Goal: Book appointment/travel/reservation

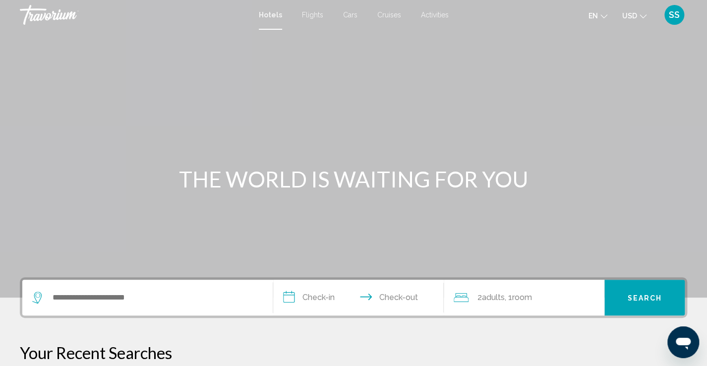
click at [356, 14] on span "Activities" at bounding box center [435, 15] width 28 height 8
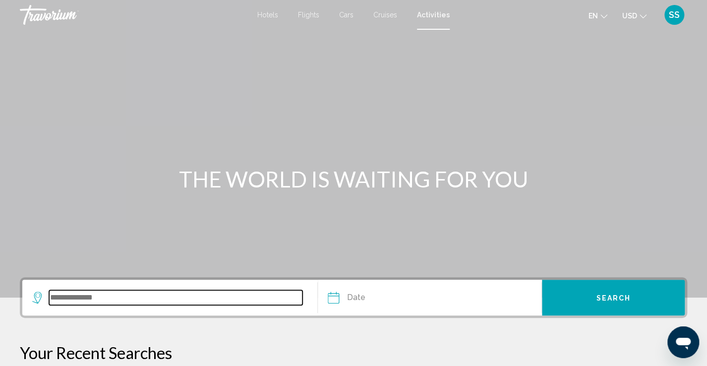
click at [130, 225] on input "Search widget" at bounding box center [175, 297] width 253 height 15
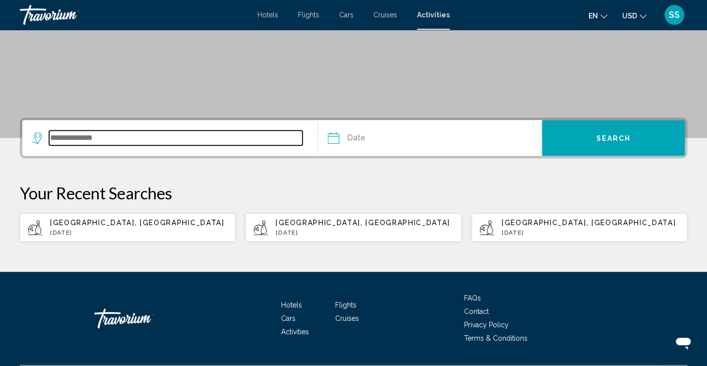
scroll to position [186, 0]
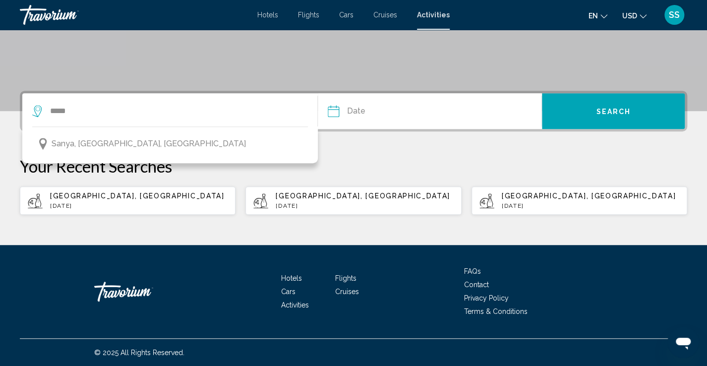
drag, startPoint x: 214, startPoint y: 144, endPoint x: 248, endPoint y: 132, distance: 36.2
click at [214, 144] on button "Sanya, [GEOGRAPHIC_DATA], [GEOGRAPHIC_DATA]" at bounding box center [169, 143] width 275 height 19
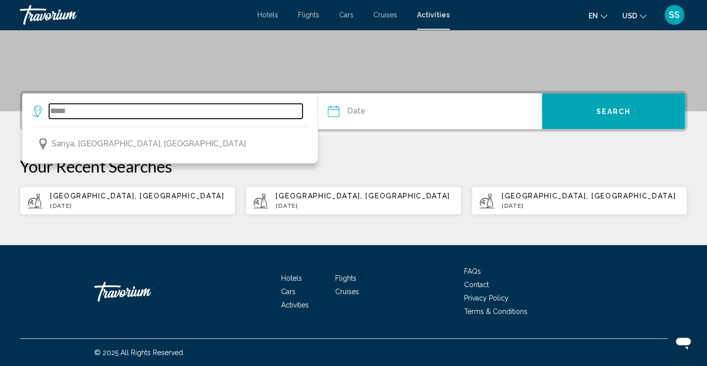
type input "**********"
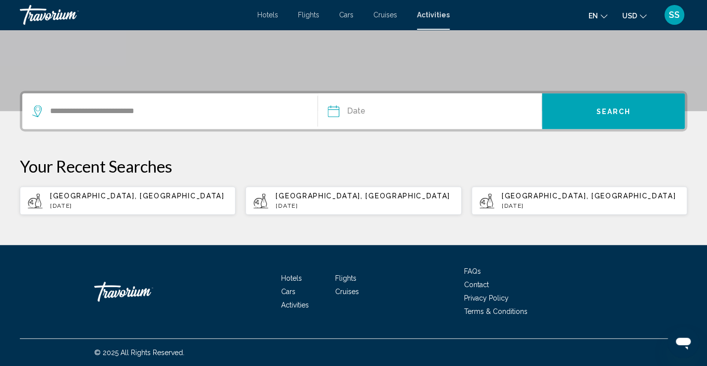
click at [356, 108] on input "Date" at bounding box center [380, 112] width 111 height 39
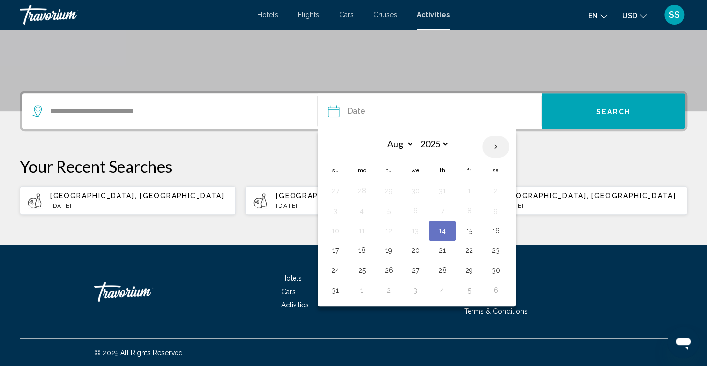
click at [356, 142] on th "Next month" at bounding box center [495, 147] width 27 height 22
click at [356, 141] on th "Next month" at bounding box center [495, 147] width 27 height 22
select select "**"
click at [356, 225] on button "15" at bounding box center [496, 230] width 16 height 14
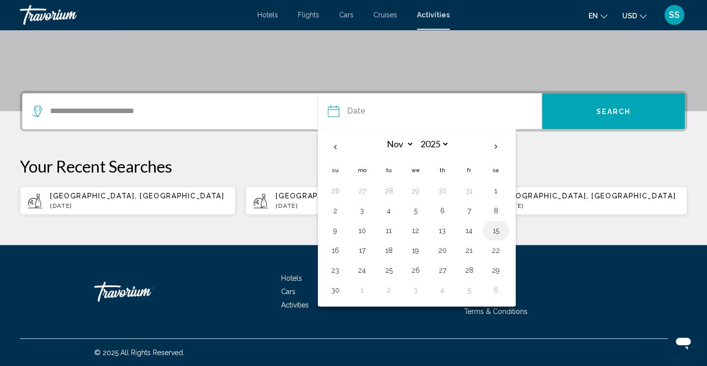
type input "**********"
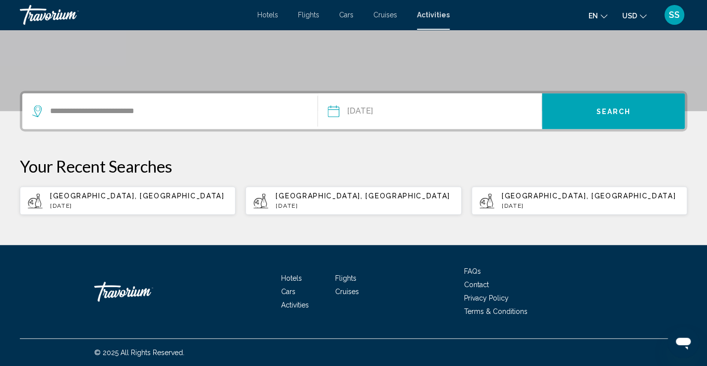
click at [356, 109] on button "Search" at bounding box center [613, 111] width 143 height 36
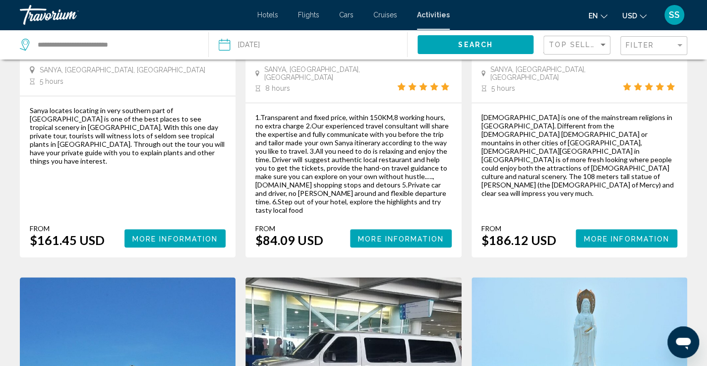
scroll to position [548, 0]
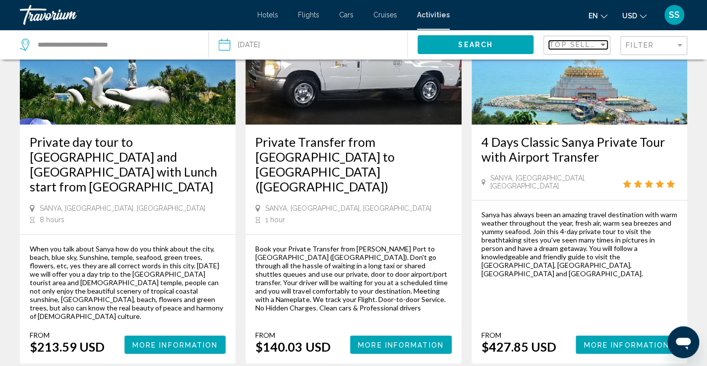
click at [356, 41] on span "Top Sellers" at bounding box center [577, 45] width 57 height 8
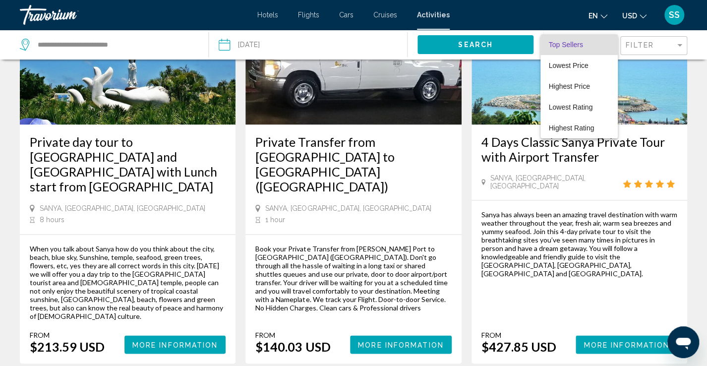
click at [356, 44] on div at bounding box center [353, 183] width 707 height 366
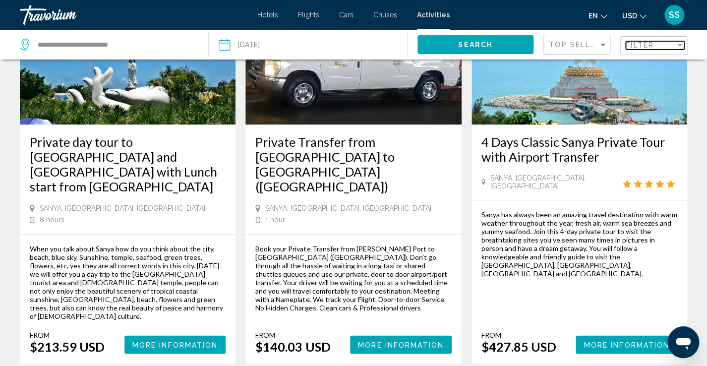
click at [356, 44] on span "Filter" at bounding box center [639, 45] width 28 height 8
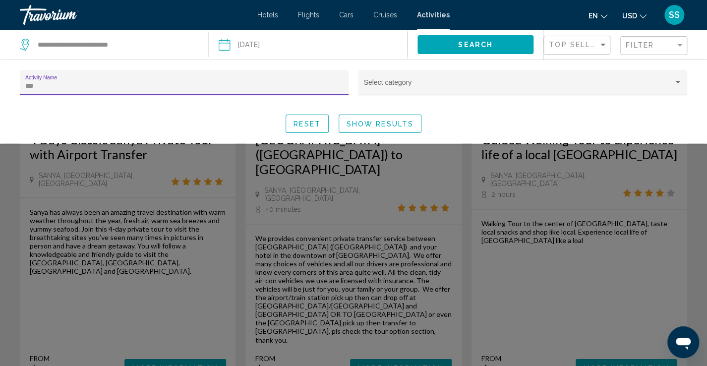
scroll to position [144, 0]
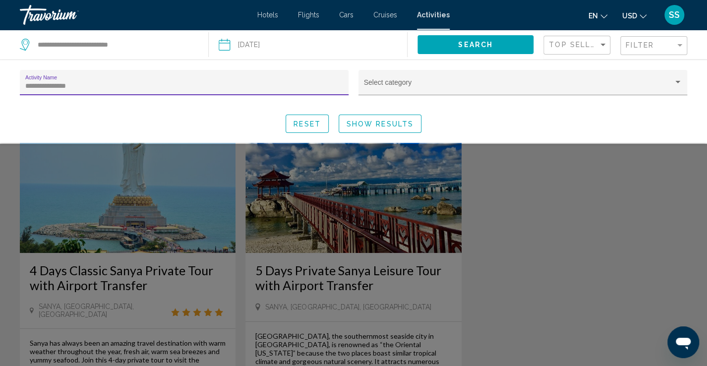
type input "**********"
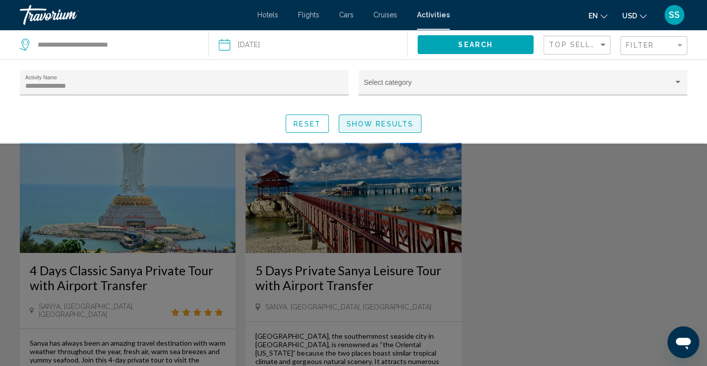
click at [356, 122] on span "Show Results" at bounding box center [379, 124] width 67 height 8
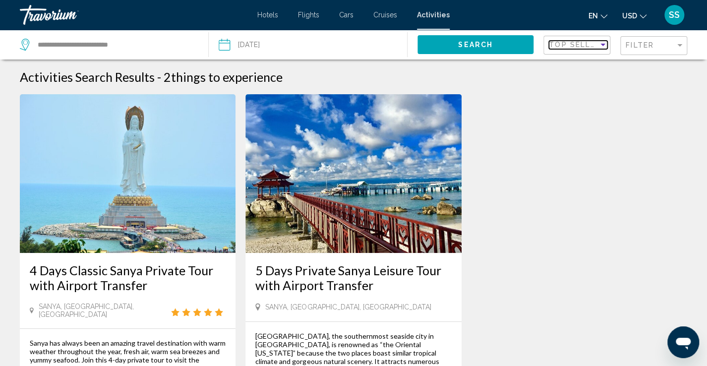
click at [356, 44] on span "Top Sellers" at bounding box center [577, 45] width 57 height 8
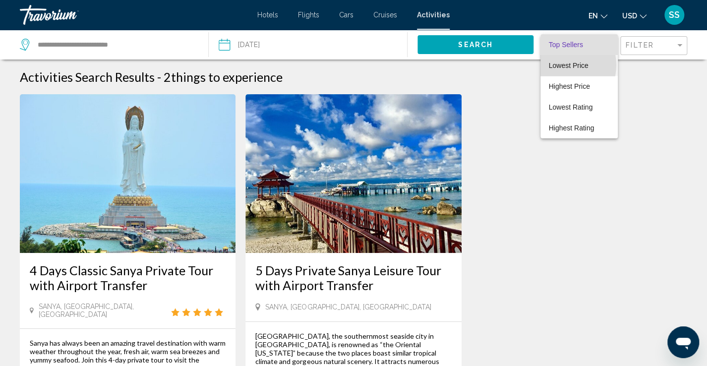
click at [356, 65] on span "Lowest Price" at bounding box center [568, 65] width 40 height 8
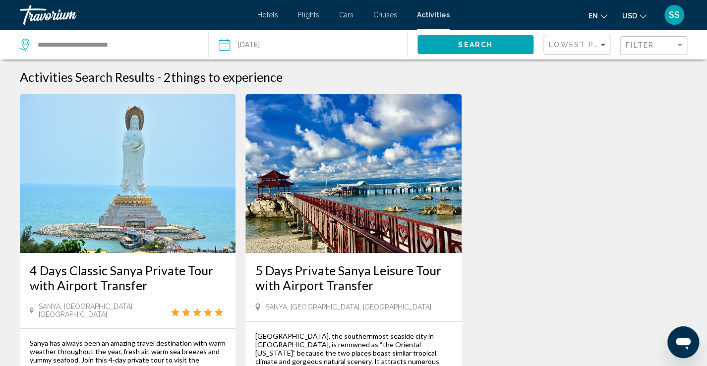
click at [356, 41] on button "Search" at bounding box center [475, 44] width 116 height 18
click at [356, 45] on span "Filter" at bounding box center [639, 45] width 28 height 8
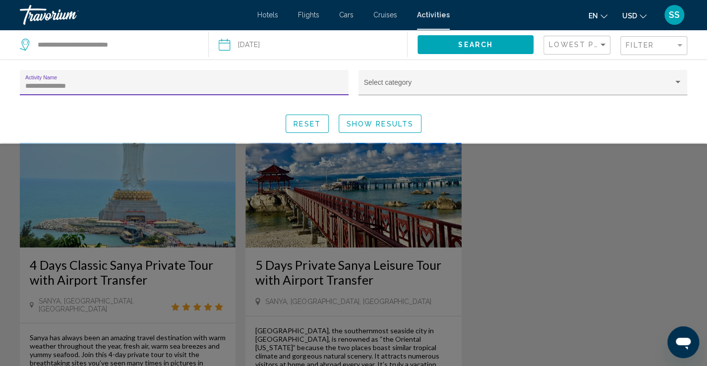
scroll to position [6, 0]
drag, startPoint x: 200, startPoint y: 86, endPoint x: 60, endPoint y: 97, distance: 140.2
click at [49, 100] on div "**********" at bounding box center [184, 87] width 329 height 35
drag, startPoint x: 74, startPoint y: 88, endPoint x: 0, endPoint y: 83, distance: 74.5
click at [0, 83] on div "**********" at bounding box center [353, 101] width 707 height 63
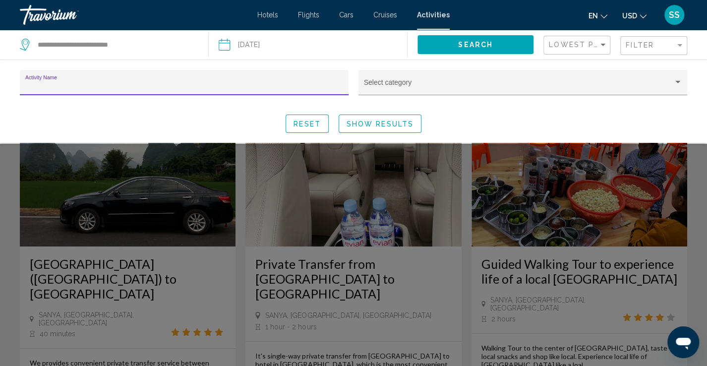
click at [356, 125] on span "Show Results" at bounding box center [379, 124] width 67 height 8
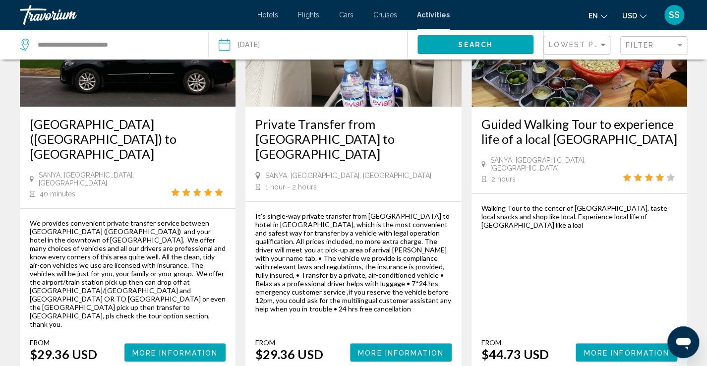
scroll to position [128, 0]
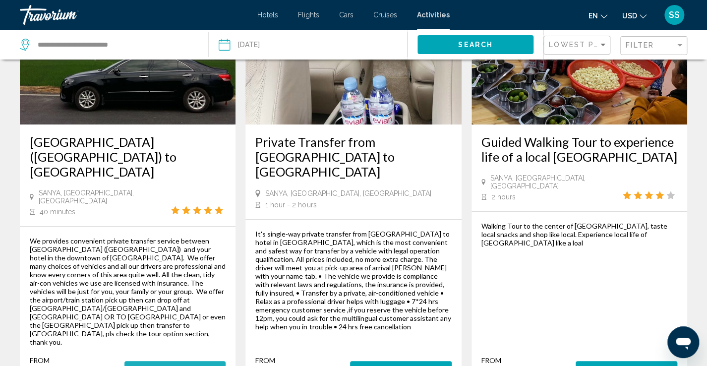
click at [182, 225] on span "More Information" at bounding box center [175, 370] width 86 height 8
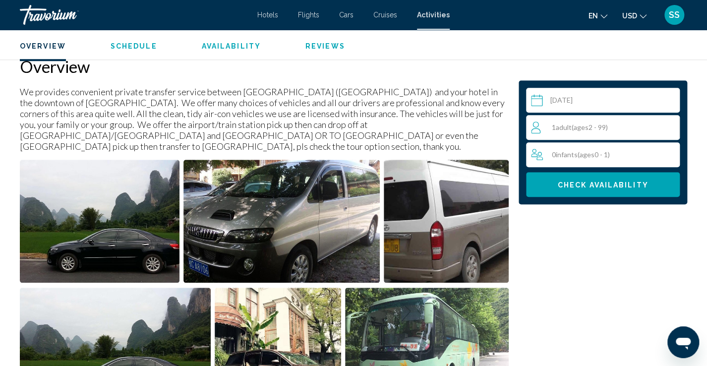
scroll to position [403, 0]
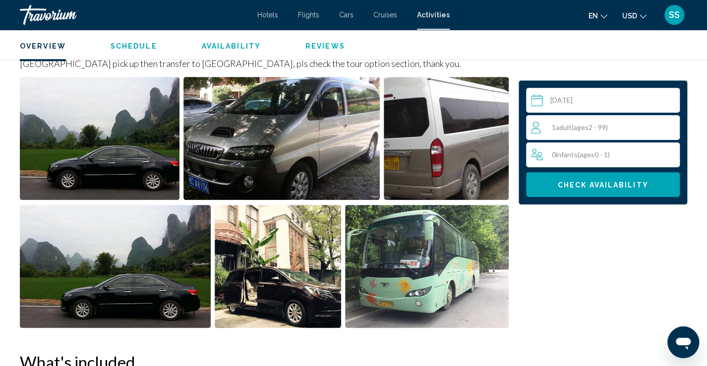
click at [356, 129] on div "1 Adult Adults ( ages 2 - 99)" at bounding box center [605, 127] width 148 height 12
click at [356, 124] on icon "Increment adults" at bounding box center [669, 127] width 9 height 12
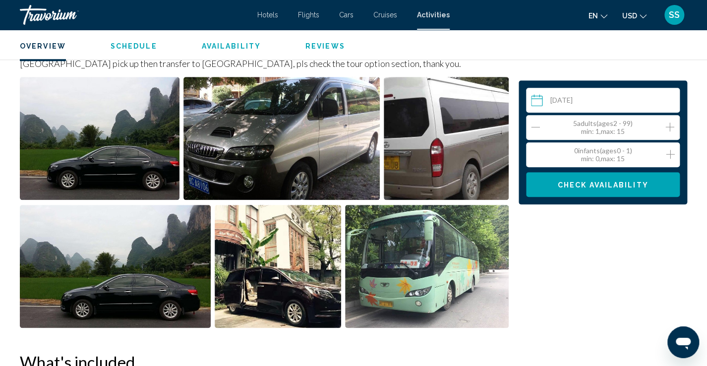
click at [356, 124] on icon "Increment adults" at bounding box center [669, 127] width 9 height 12
click at [356, 122] on icon "Increment adults" at bounding box center [669, 126] width 9 height 9
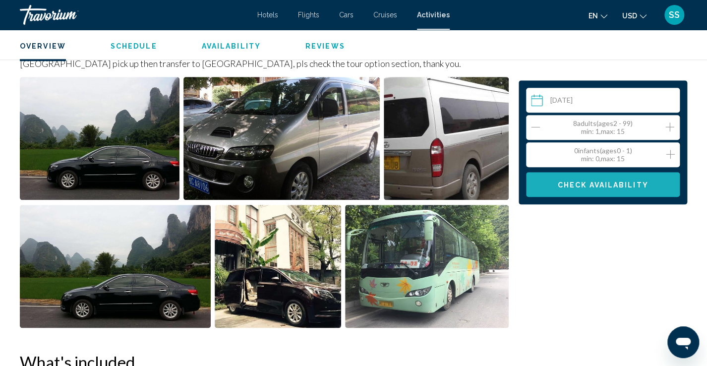
click at [356, 186] on span "Check Availability" at bounding box center [602, 185] width 91 height 8
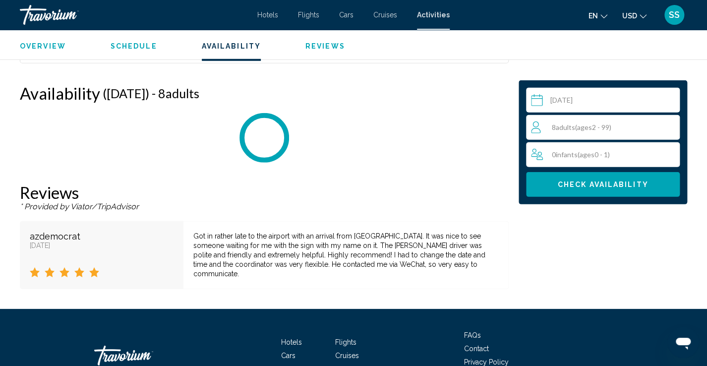
scroll to position [1290, 0]
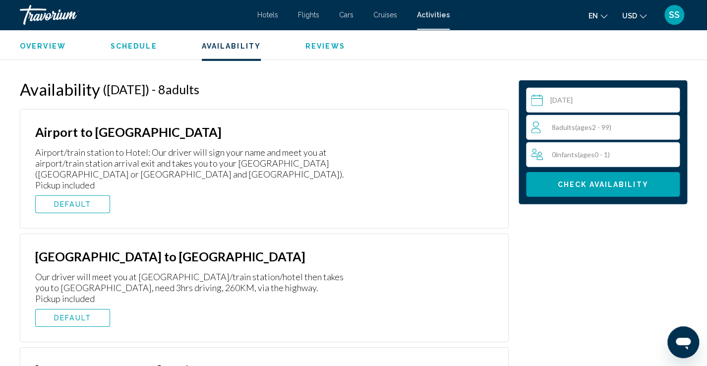
click at [356, 125] on div "8 Adult Adults ( ages 2 - 99)" at bounding box center [605, 127] width 148 height 12
click at [356, 125] on icon "Increment adults" at bounding box center [669, 126] width 9 height 9
click at [356, 125] on icon "Increment adults" at bounding box center [669, 127] width 9 height 12
click at [356, 184] on span "Check Availability" at bounding box center [602, 185] width 91 height 8
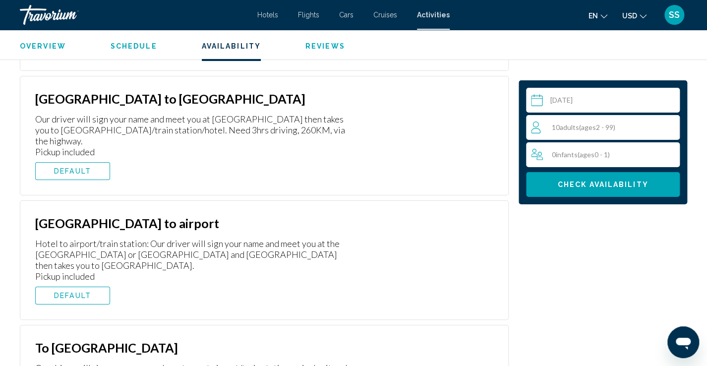
scroll to position [1676, 0]
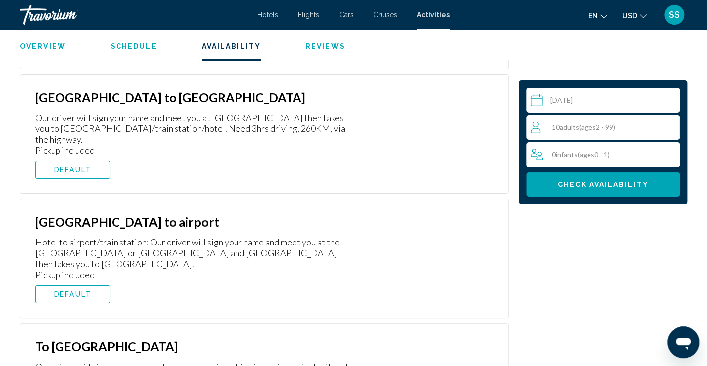
click at [78, 225] on span "DEFAULT" at bounding box center [72, 294] width 37 height 8
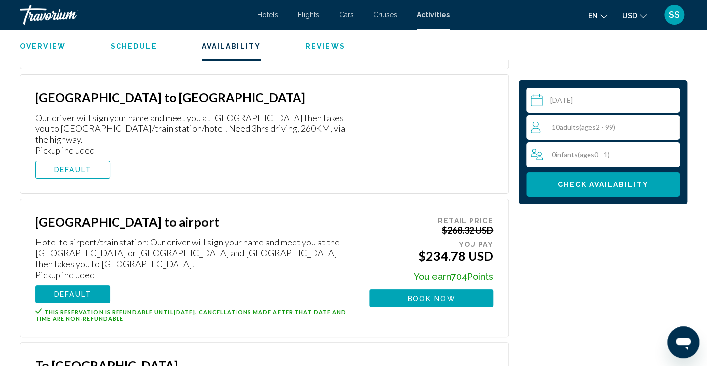
click at [356, 225] on button "Book now" at bounding box center [431, 298] width 124 height 18
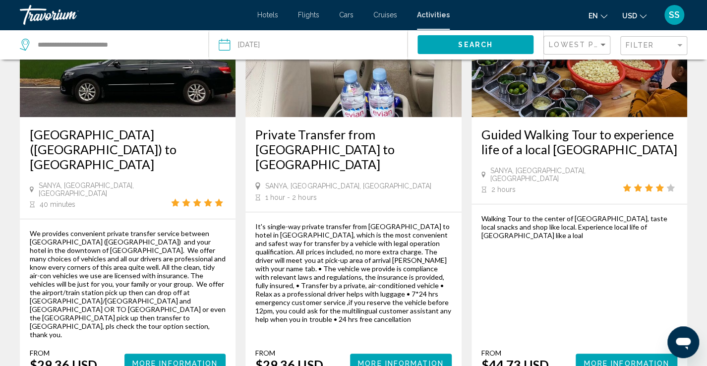
scroll to position [71, 0]
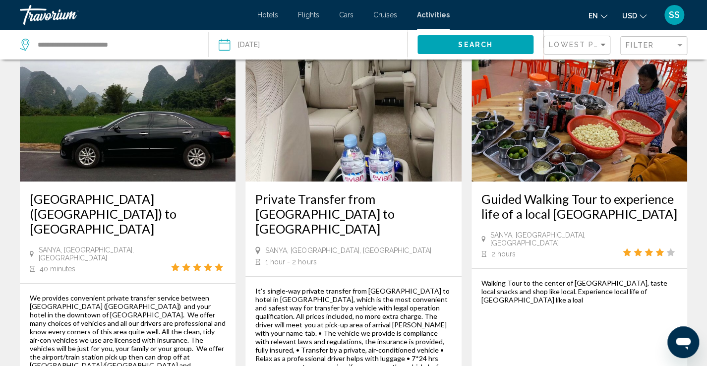
click at [266, 15] on span "Hotels" at bounding box center [267, 15] width 21 height 8
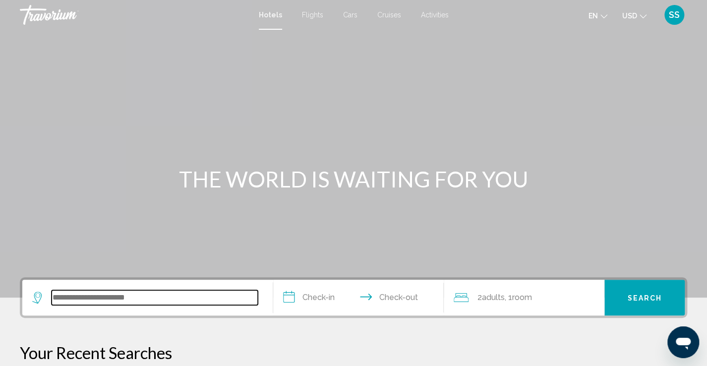
click at [121, 225] on input "Search widget" at bounding box center [155, 297] width 206 height 15
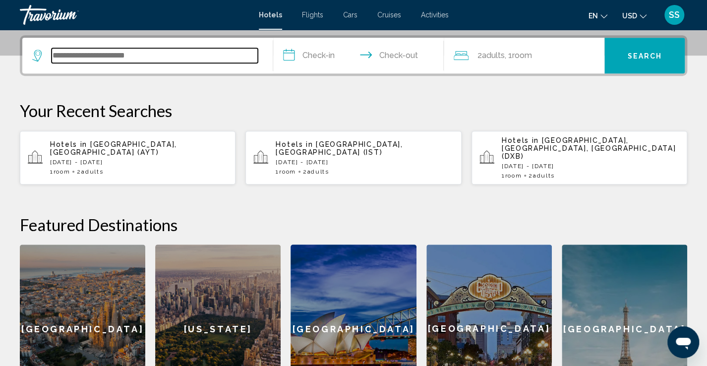
scroll to position [244, 0]
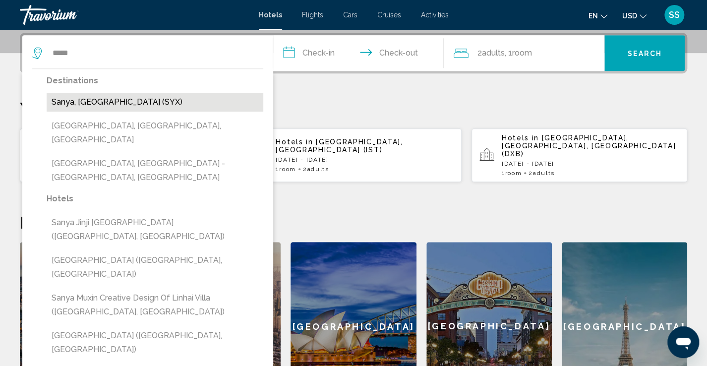
click at [101, 99] on button "Sanya, China (SYX)" at bounding box center [155, 102] width 217 height 19
type input "**********"
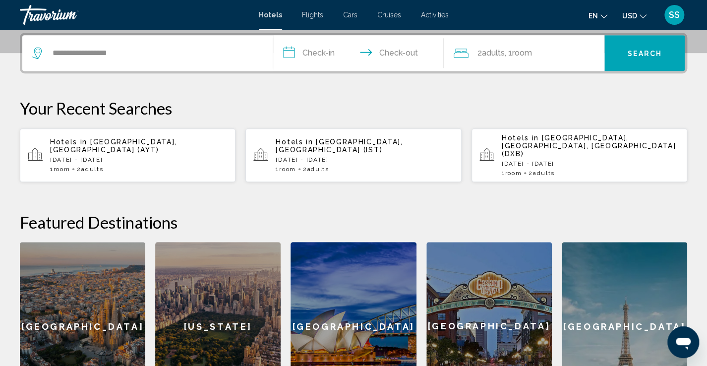
click at [319, 50] on input "**********" at bounding box center [360, 54] width 174 height 39
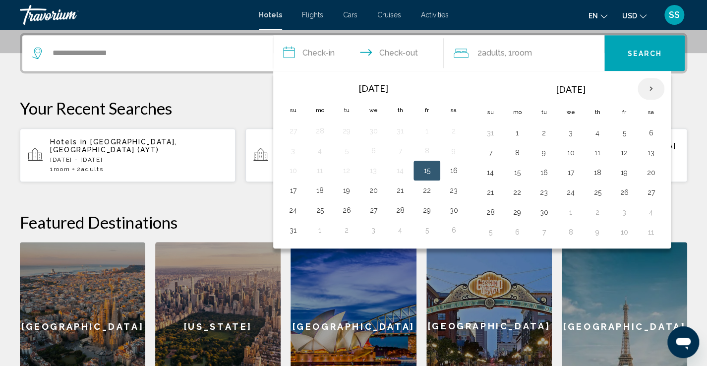
click at [356, 87] on th "Next month" at bounding box center [650, 89] width 27 height 22
click at [356, 171] on button "15" at bounding box center [651, 172] width 16 height 14
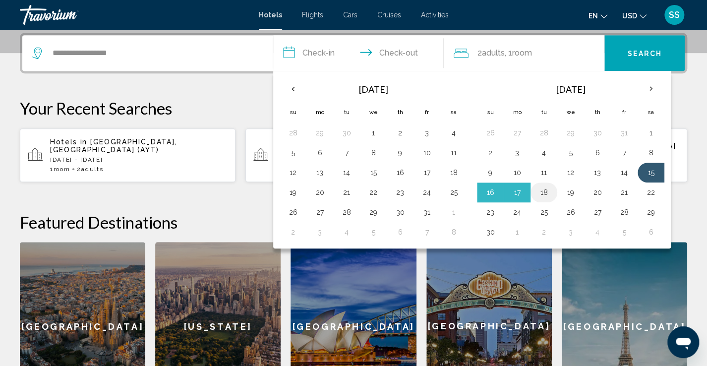
click at [356, 194] on button "18" at bounding box center [544, 192] width 16 height 14
type input "**********"
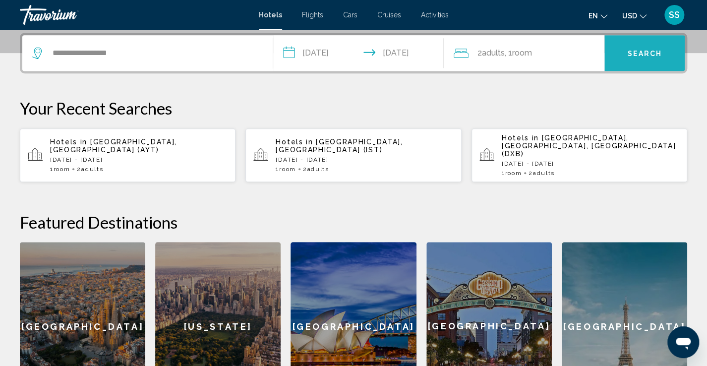
click at [356, 55] on span "Search" at bounding box center [644, 54] width 35 height 8
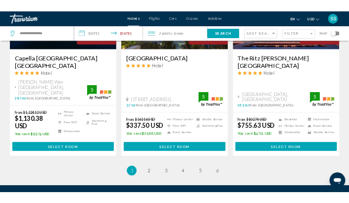
scroll to position [1272, 0]
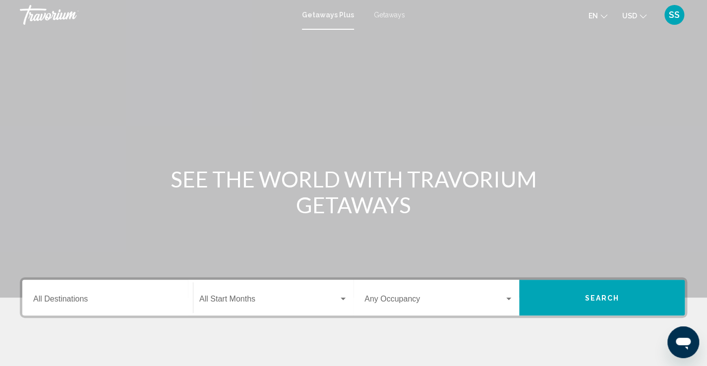
click at [388, 15] on span "Getaways" at bounding box center [389, 15] width 31 height 8
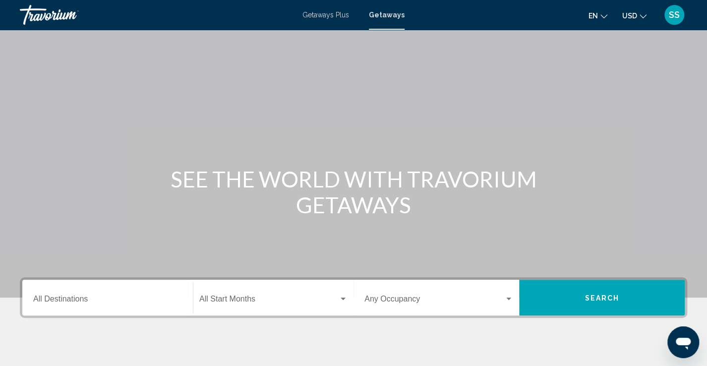
scroll to position [172, 0]
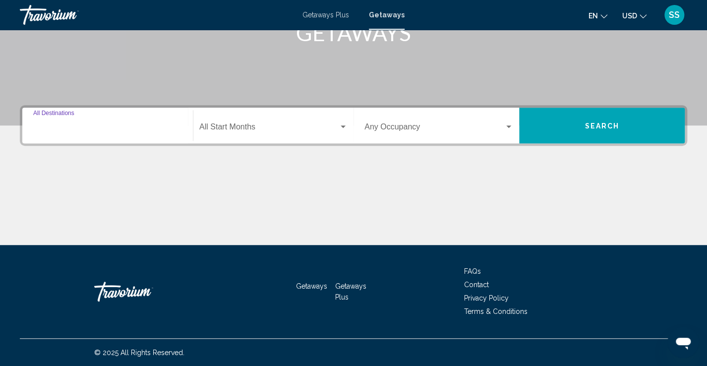
click at [104, 125] on input "Destination All Destinations" at bounding box center [107, 128] width 149 height 9
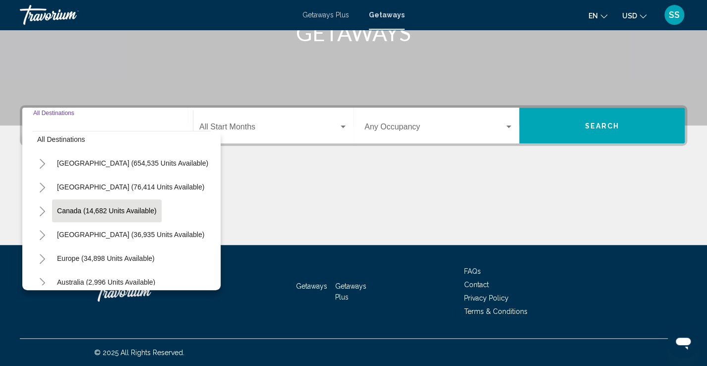
scroll to position [27, 0]
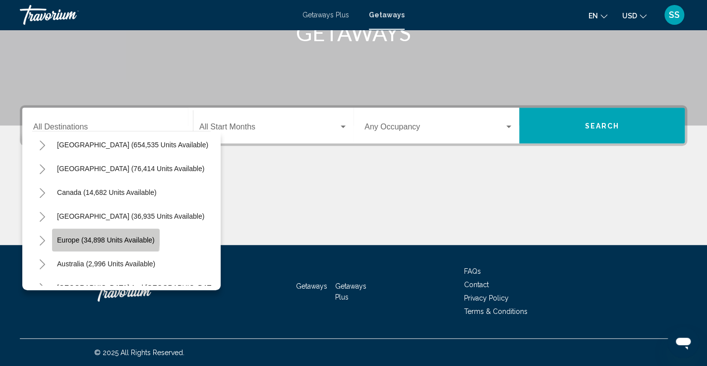
click at [95, 236] on span "Europe (34,898 units available)" at bounding box center [106, 240] width 98 height 8
type input "**********"
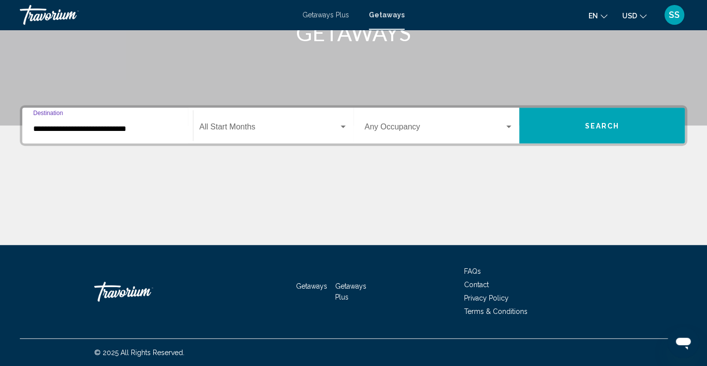
click at [255, 124] on span "Search widget" at bounding box center [268, 128] width 139 height 9
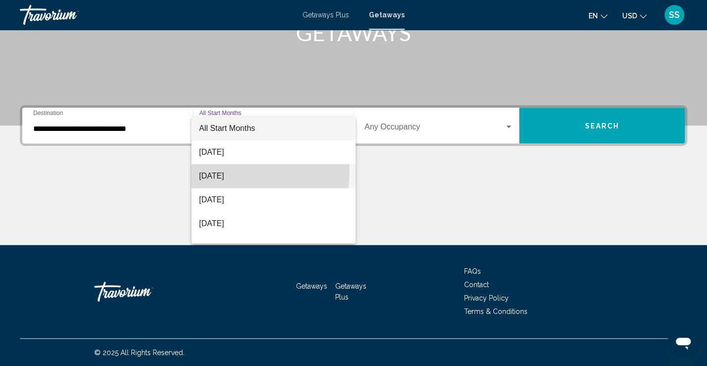
click at [241, 171] on span "[DATE]" at bounding box center [273, 176] width 148 height 24
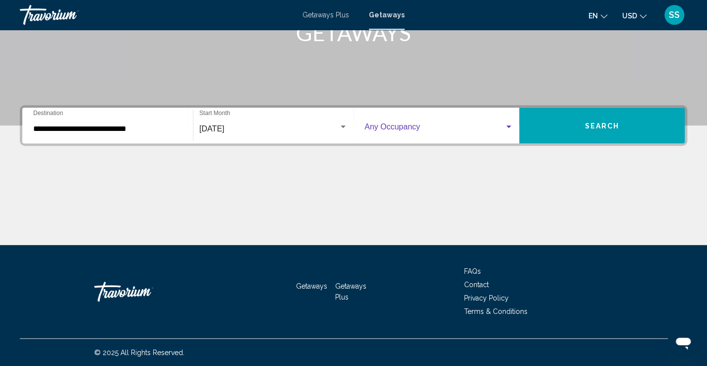
click at [429, 128] on span "Search widget" at bounding box center [434, 128] width 140 height 9
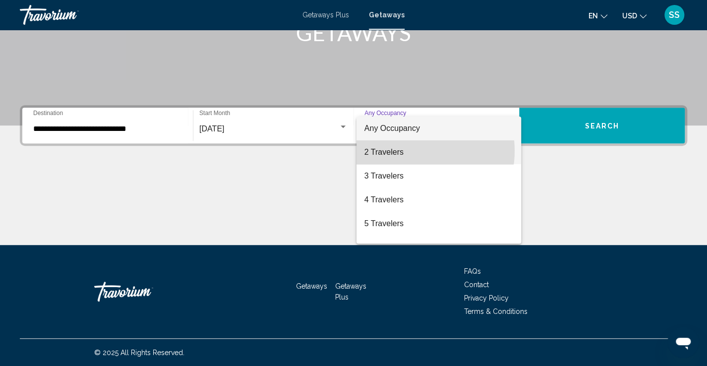
click at [410, 151] on span "2 Travelers" at bounding box center [438, 152] width 149 height 24
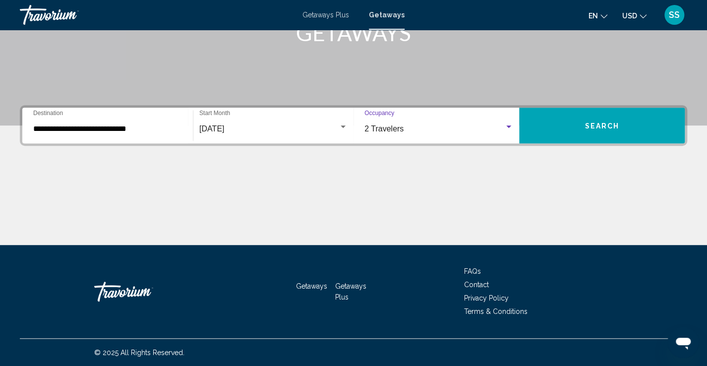
click at [623, 124] on button "Search" at bounding box center [601, 126] width 165 height 36
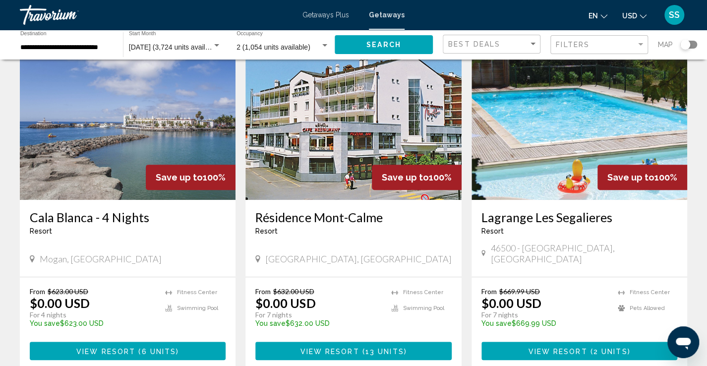
scroll to position [65, 0]
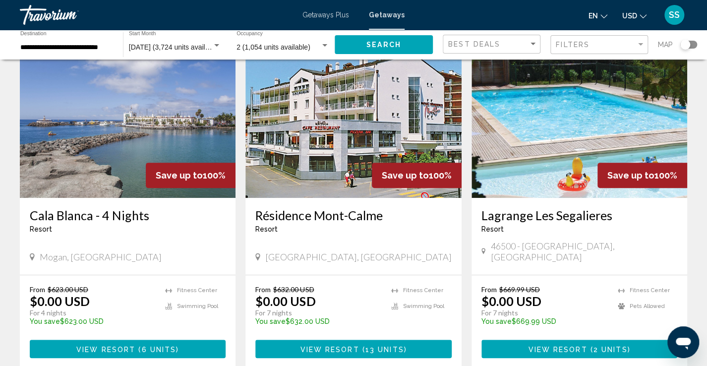
click at [696, 44] on div "Search widget" at bounding box center [688, 45] width 17 height 8
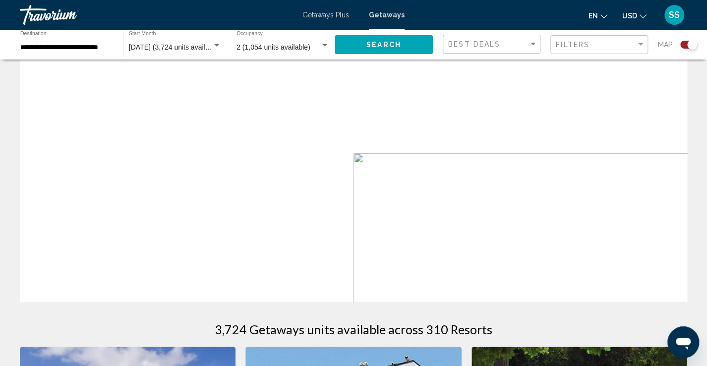
scroll to position [372, 0]
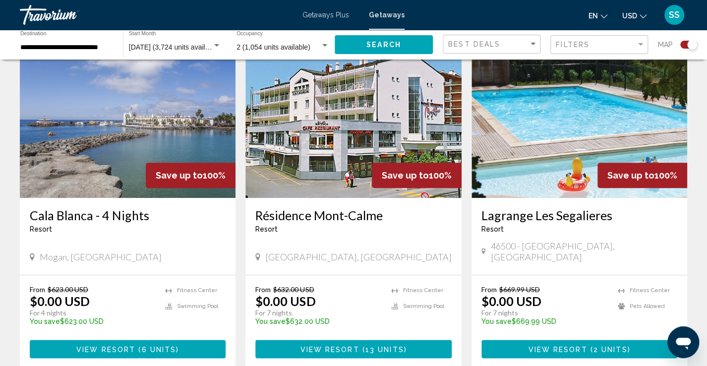
click at [667, 42] on span "Map" at bounding box center [665, 45] width 15 height 14
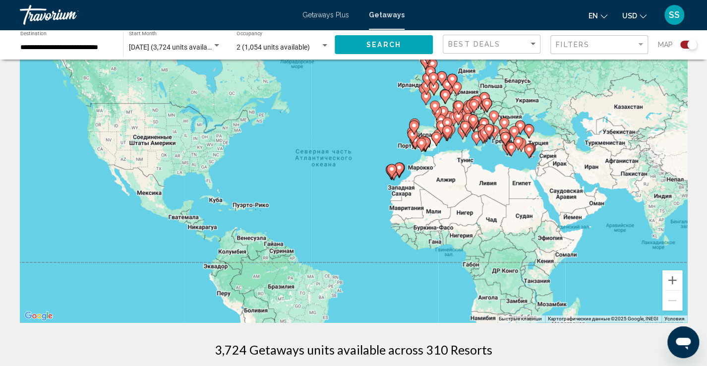
scroll to position [0, 0]
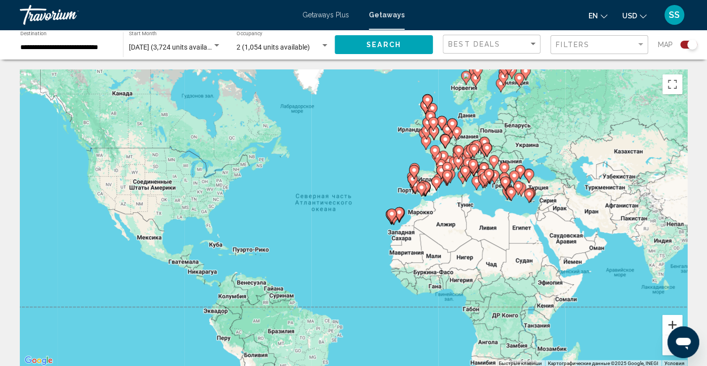
click at [672, 322] on button "Увеличить" at bounding box center [672, 325] width 20 height 20
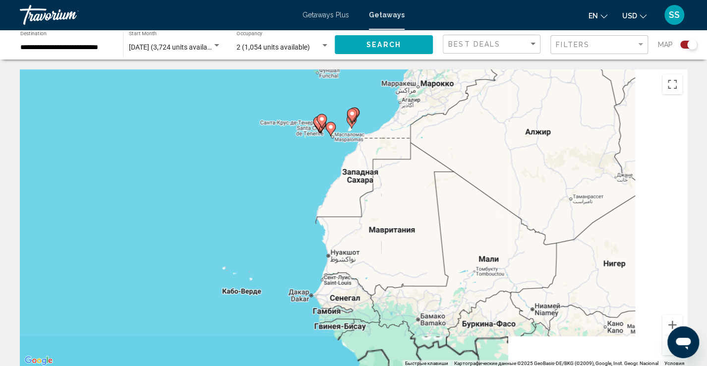
drag, startPoint x: 485, startPoint y: 270, endPoint x: 300, endPoint y: 158, distance: 215.8
click at [300, 158] on div "Чтобы активировать перетаскивание с помощью клавиатуры, нажмите Alt + Ввод. Пос…" at bounding box center [353, 217] width 667 height 297
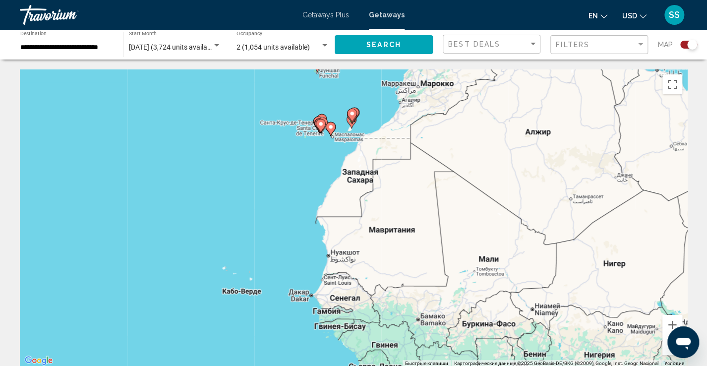
drag, startPoint x: 263, startPoint y: 184, endPoint x: 210, endPoint y: 202, distance: 55.9
click at [210, 202] on div "Чтобы активировать перетаскивание с помощью клавиатуры, нажмите Alt + Ввод. Пос…" at bounding box center [353, 217] width 667 height 297
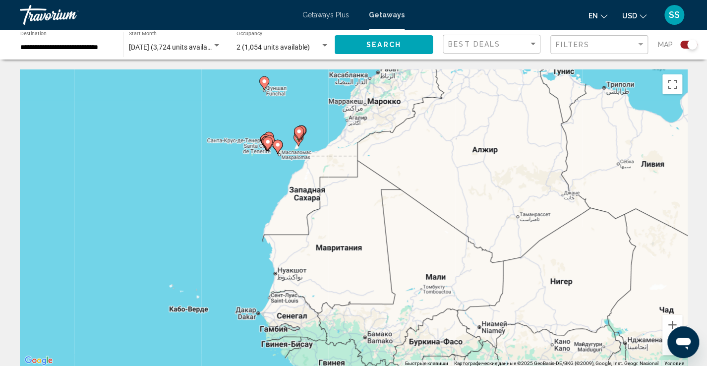
drag, startPoint x: 696, startPoint y: 282, endPoint x: 657, endPoint y: 350, distance: 78.1
click html
click at [667, 351] on button "Уменьшить" at bounding box center [672, 345] width 20 height 20
click at [666, 351] on button "Уменьшить" at bounding box center [672, 345] width 20 height 20
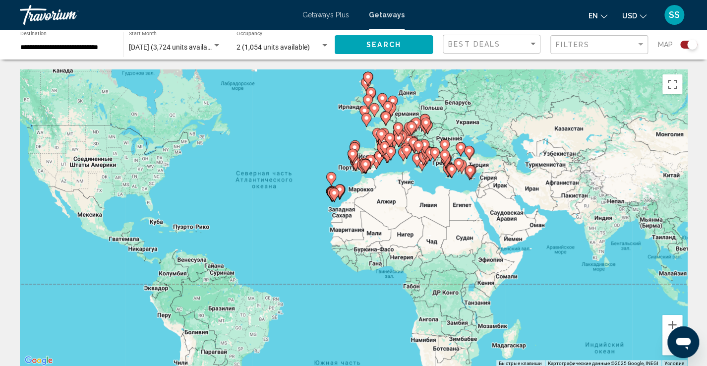
drag, startPoint x: 677, startPoint y: 337, endPoint x: 1214, endPoint y: 548, distance: 576.9
click at [684, 331] on div "Открыть окно обмена сообщениями" at bounding box center [683, 342] width 30 height 30
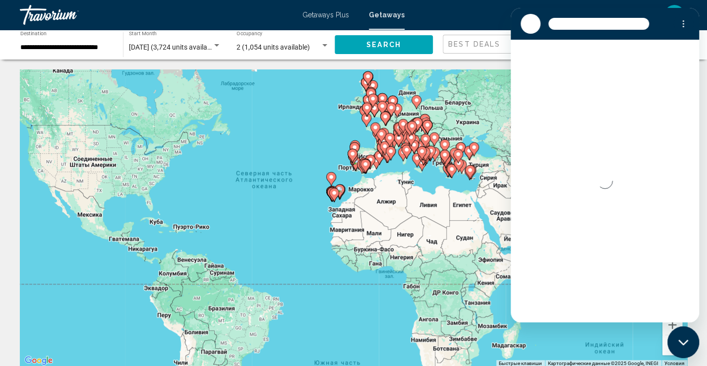
click at [478, 166] on div "Чтобы активировать перетаскивание с помощью клавиатуры, нажмите Alt + Ввод. Пос…" at bounding box center [353, 217] width 667 height 297
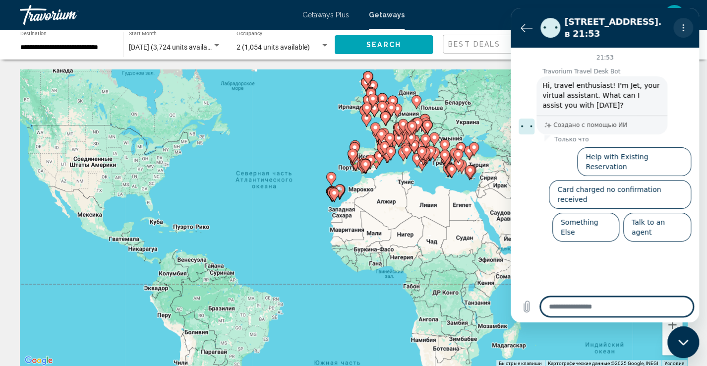
click at [683, 24] on icon "Меню параметров" at bounding box center [683, 28] width 8 height 8
type textarea "*"
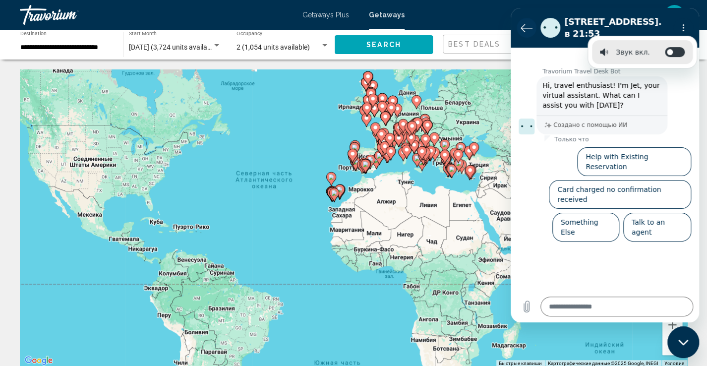
click at [525, 24] on icon "Вернуться к списку разговоров" at bounding box center [526, 27] width 11 height 7
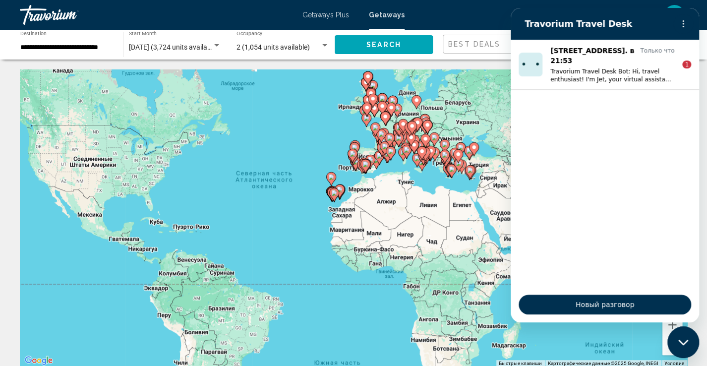
click at [463, 243] on div "Чтобы активировать перетаскивание с помощью клавиатуры, нажмите Alt + Ввод. Пос…" at bounding box center [353, 217] width 667 height 297
click at [685, 26] on icon "Меню параметров" at bounding box center [683, 24] width 8 height 8
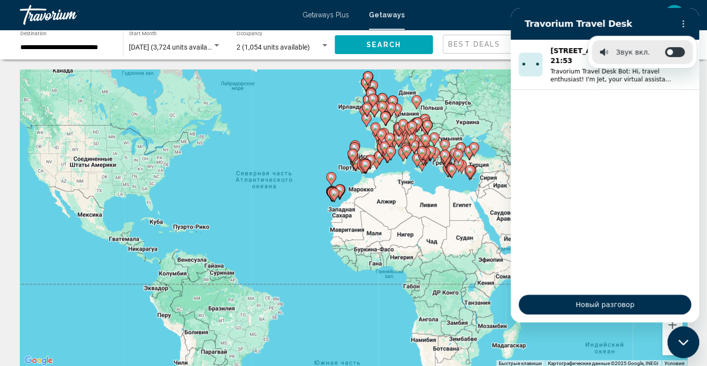
click at [417, 252] on div "Чтобы активировать перетаскивание с помощью клавиатуры, нажмите Alt + Ввод. Пос…" at bounding box center [353, 217] width 667 height 297
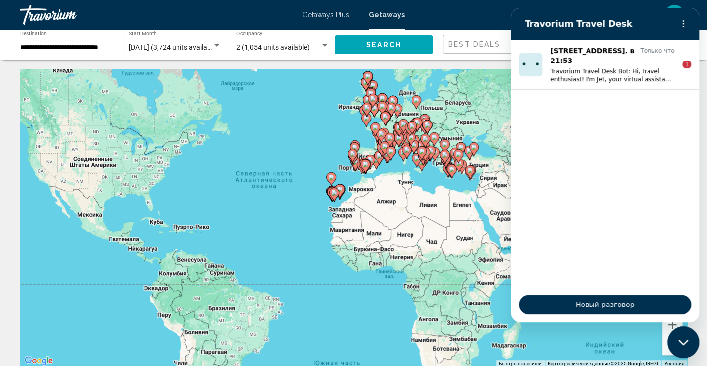
click at [683, 344] on icon "Закрыть окно обмена сообщениями" at bounding box center [683, 342] width 10 height 6
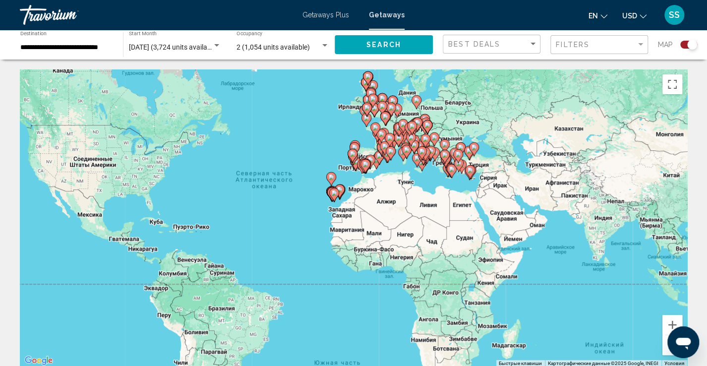
click at [442, 244] on div "Чтобы активировать перетаскивание с помощью клавиатуры, нажмите Alt + Ввод. Пос…" at bounding box center [353, 217] width 667 height 297
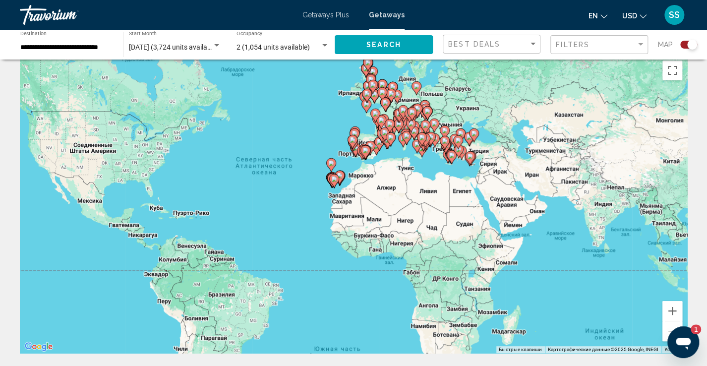
scroll to position [16, 0]
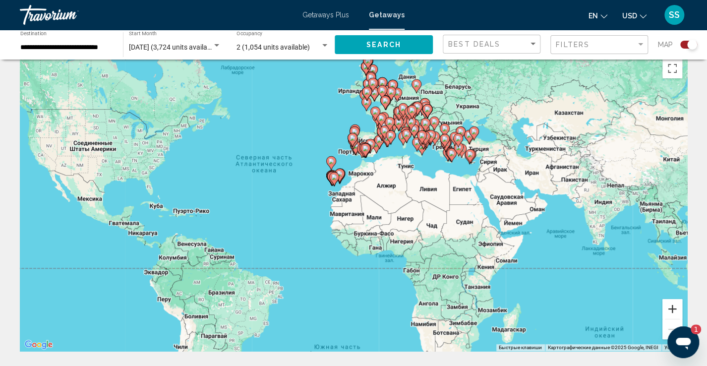
click at [675, 307] on button "Увеличить" at bounding box center [672, 309] width 20 height 20
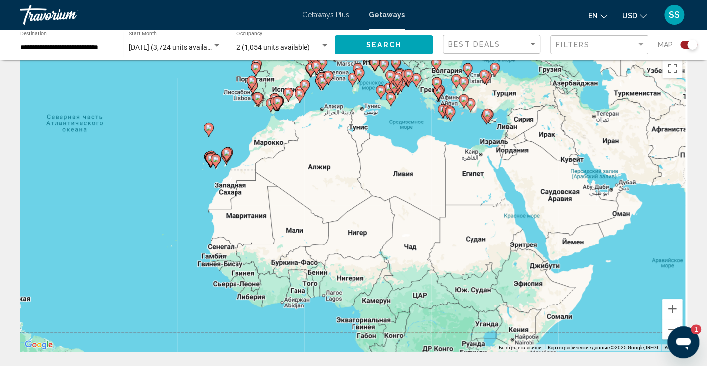
drag, startPoint x: 570, startPoint y: 244, endPoint x: 444, endPoint y: 255, distance: 125.8
click at [437, 255] on div "Чтобы активировать перетаскивание с помощью клавиатуры, нажмите Alt + Ввод. Пос…" at bounding box center [353, 202] width 667 height 297
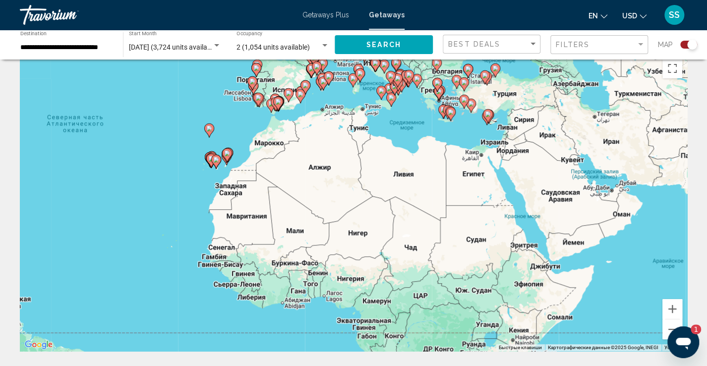
click at [471, 102] on image "Main content" at bounding box center [471, 104] width 6 height 6
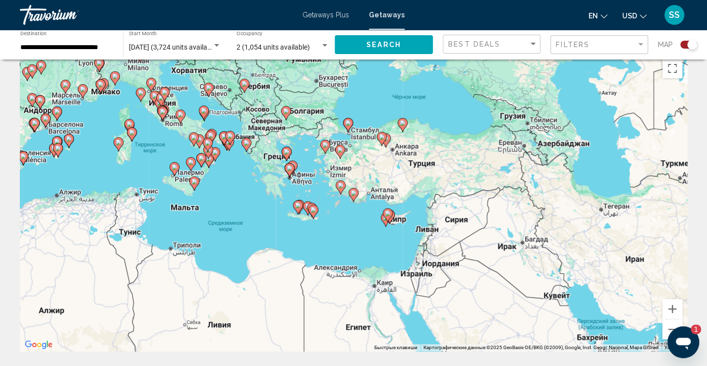
click at [354, 190] on icon "Main content" at bounding box center [353, 194] width 9 height 13
type input "**********"
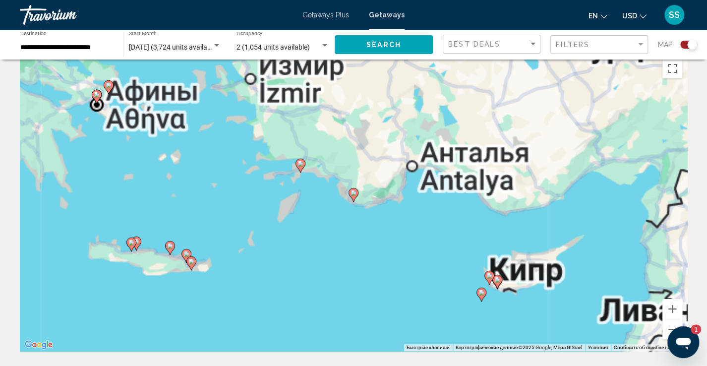
click at [354, 190] on icon "Main content" at bounding box center [353, 194] width 9 height 13
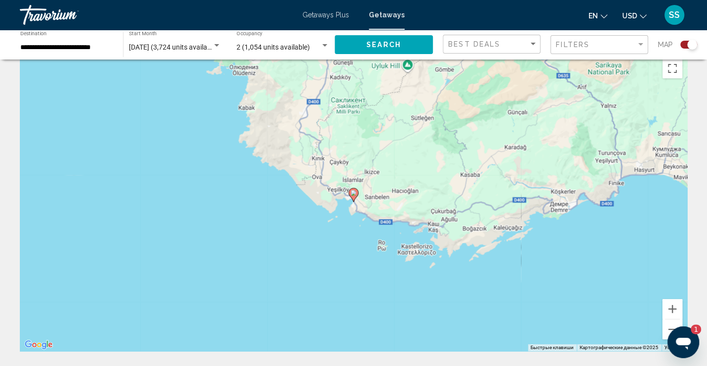
click at [353, 191] on image "Main content" at bounding box center [353, 193] width 6 height 6
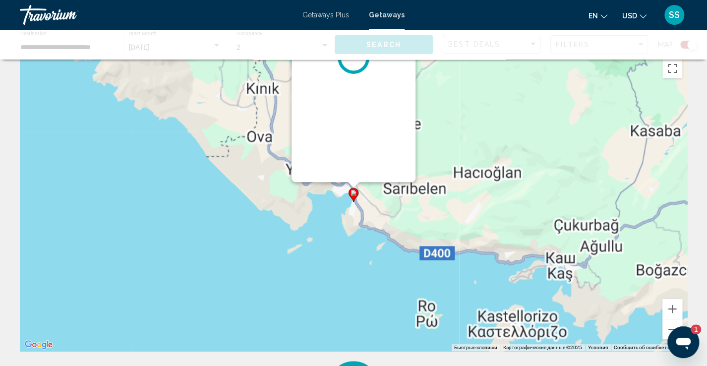
scroll to position [0, 0]
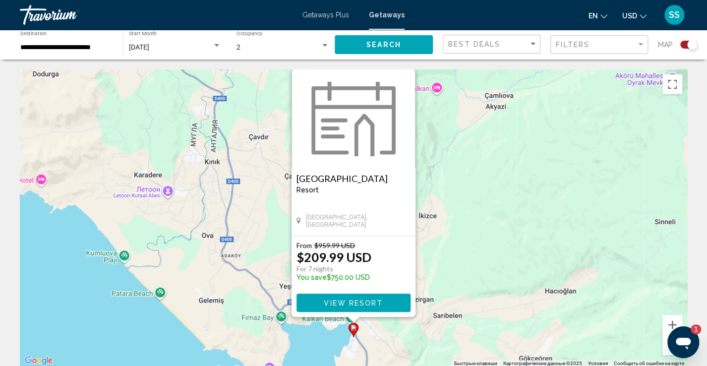
click at [351, 299] on span "View Resort" at bounding box center [353, 303] width 59 height 8
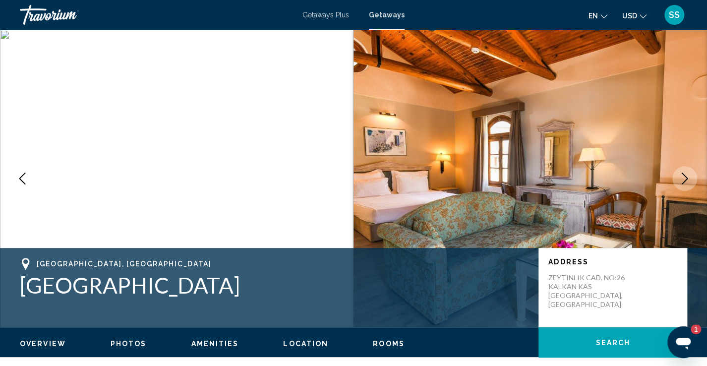
click at [379, 16] on span "Getaways" at bounding box center [387, 15] width 36 height 8
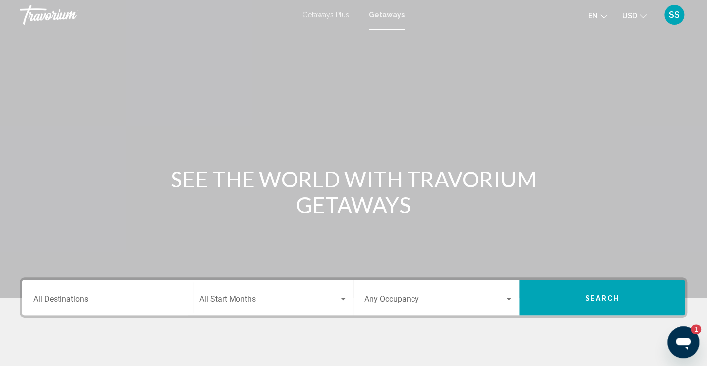
click at [127, 297] on input "Destination All Destinations" at bounding box center [107, 300] width 149 height 9
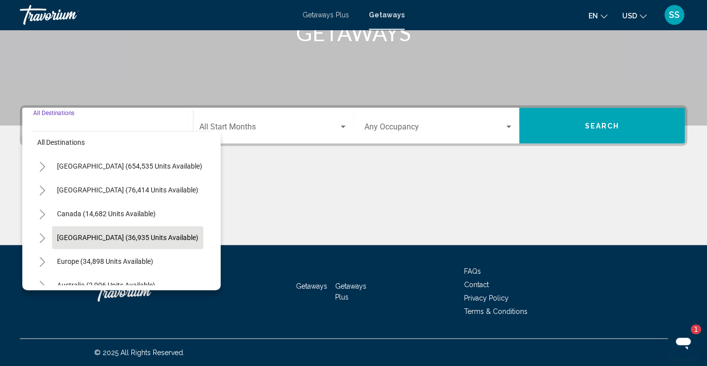
scroll to position [14, 0]
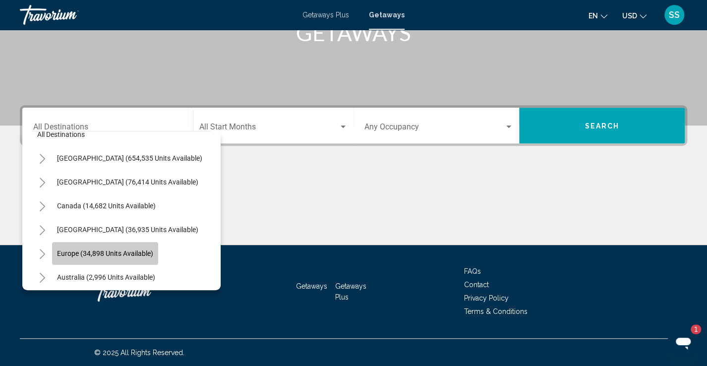
click at [120, 253] on span "Europe (34,898 units available)" at bounding box center [105, 253] width 96 height 8
type input "**********"
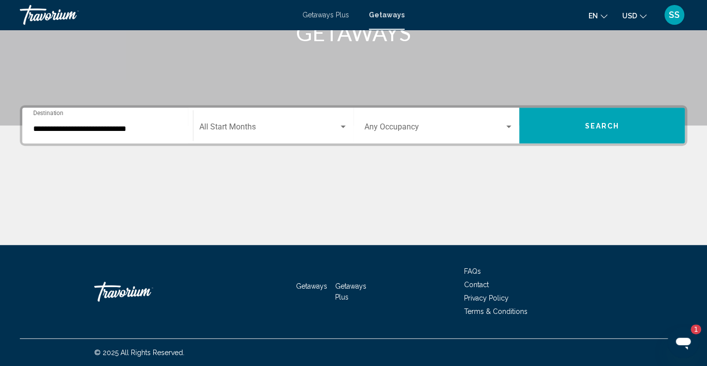
click at [259, 134] on div "Start Month All Start Months" at bounding box center [273, 125] width 148 height 31
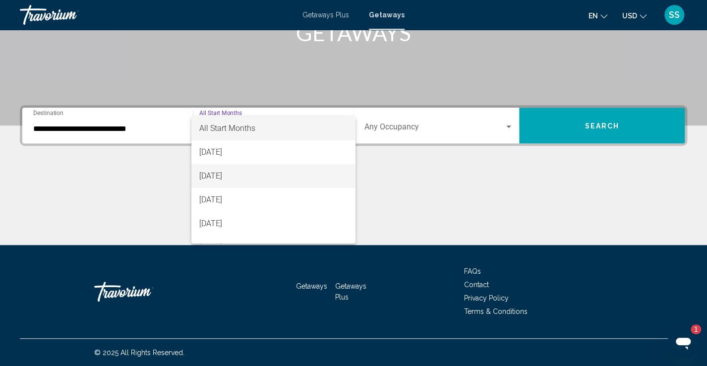
click at [243, 177] on span "[DATE]" at bounding box center [273, 176] width 148 height 24
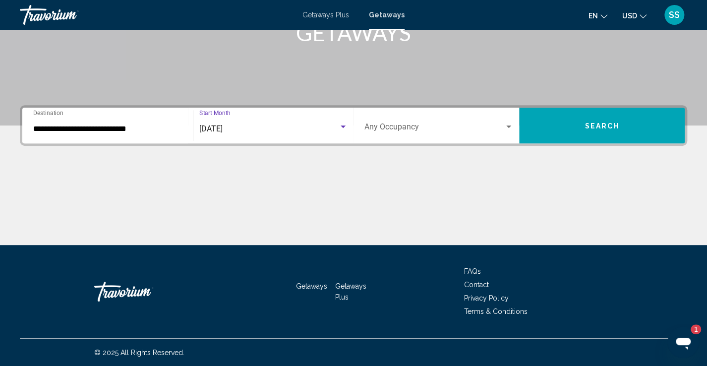
click at [427, 116] on div "Occupancy Any Occupancy" at bounding box center [438, 125] width 149 height 31
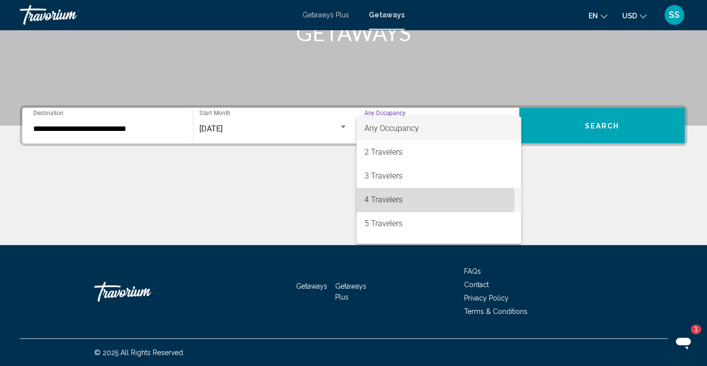
click at [397, 199] on span "4 Travelers" at bounding box center [438, 200] width 149 height 24
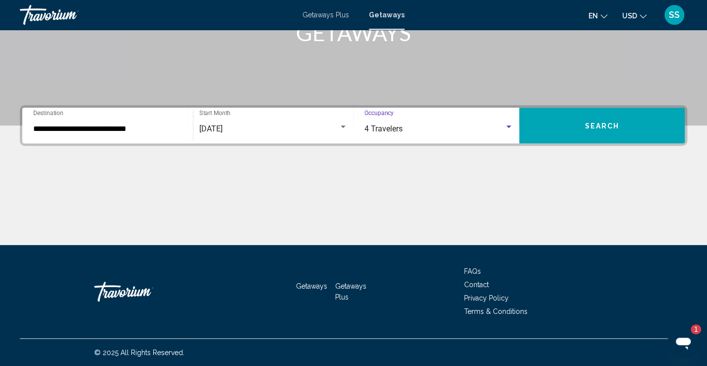
click at [588, 125] on span "Search" at bounding box center [601, 126] width 35 height 8
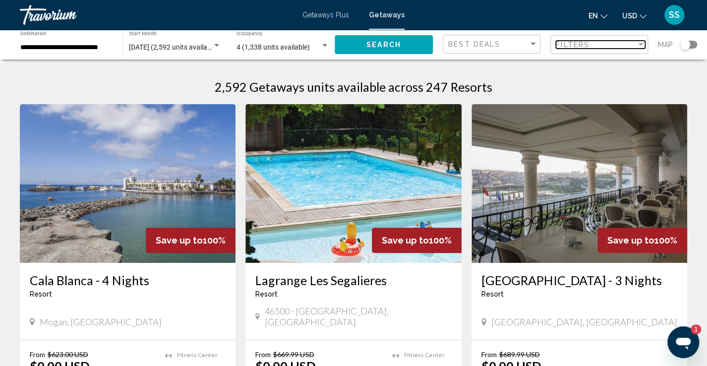
click at [578, 46] on span "Filters" at bounding box center [572, 45] width 34 height 8
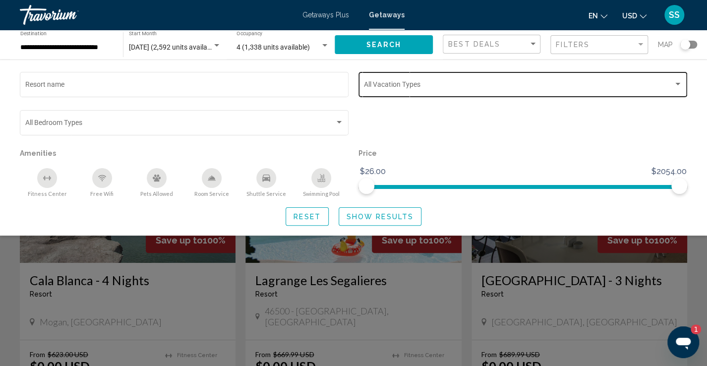
click at [522, 89] on span "Search widget" at bounding box center [518, 86] width 309 height 8
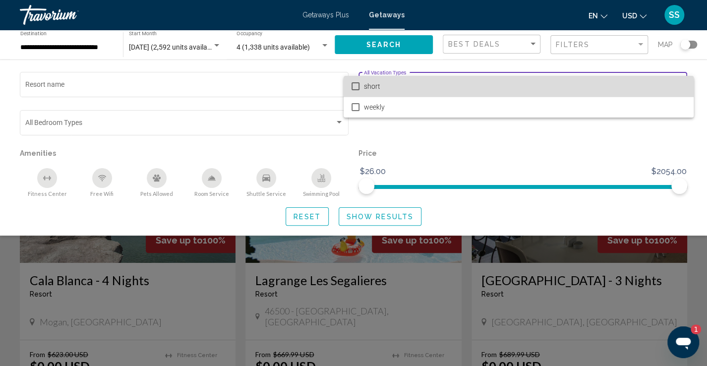
click at [522, 89] on span "short" at bounding box center [524, 86] width 322 height 21
click at [355, 88] on mat-pseudo-checkbox at bounding box center [355, 86] width 8 height 8
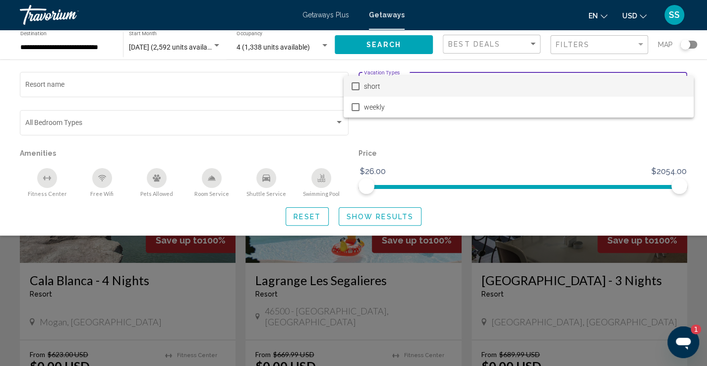
click at [392, 258] on div at bounding box center [353, 183] width 707 height 366
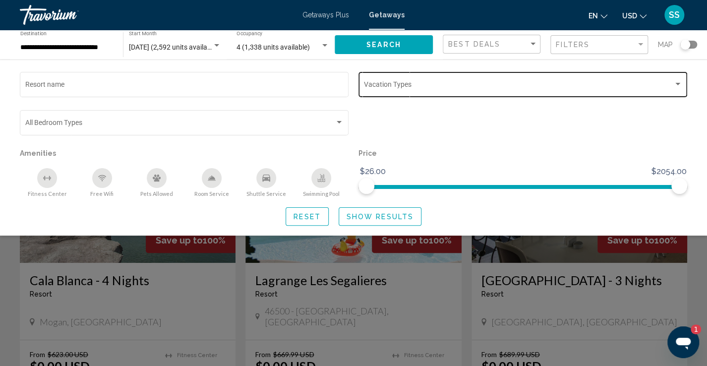
click at [359, 215] on span "Show Results" at bounding box center [379, 217] width 67 height 8
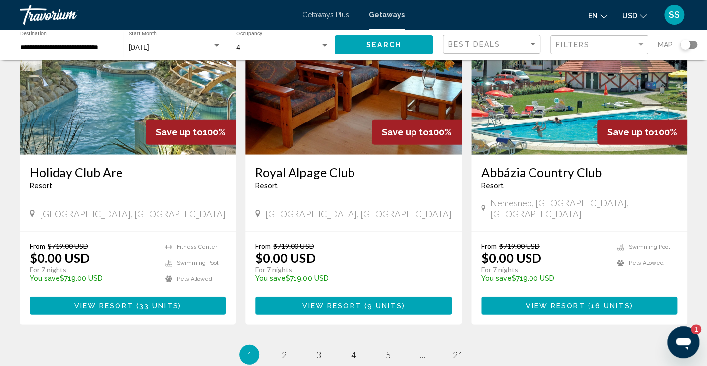
scroll to position [1145, 0]
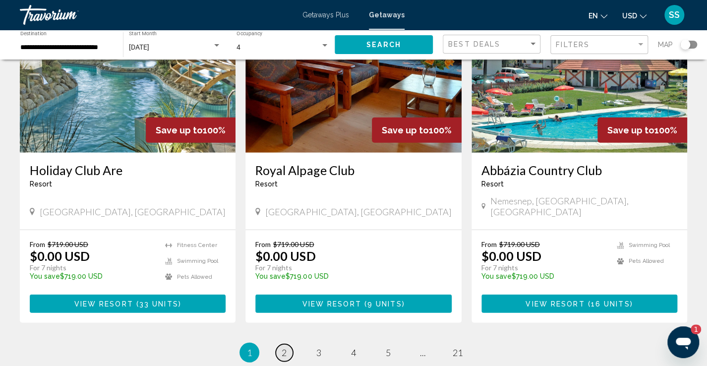
click at [282, 347] on span "2" at bounding box center [283, 352] width 5 height 11
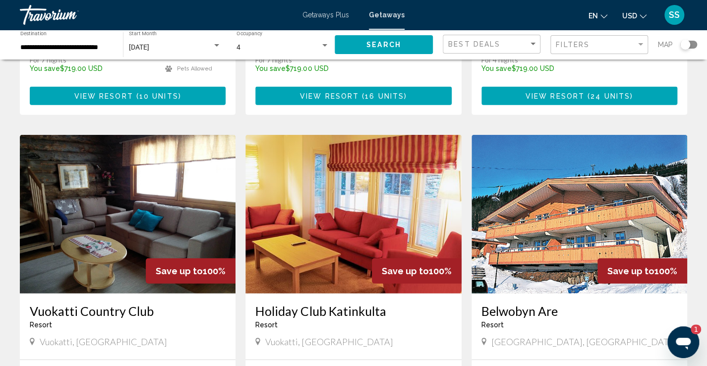
scroll to position [1072, 0]
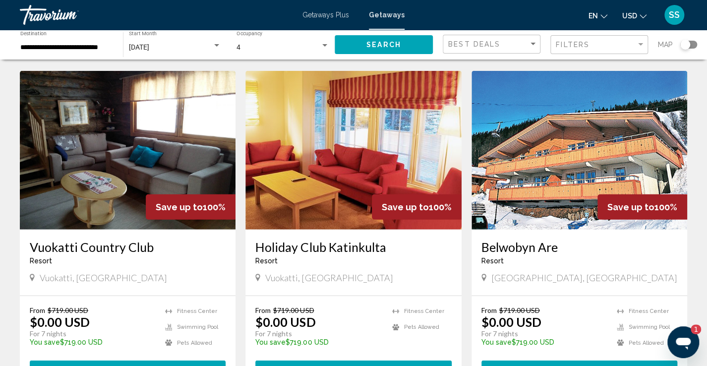
click at [694, 47] on div "Search widget" at bounding box center [688, 45] width 17 height 8
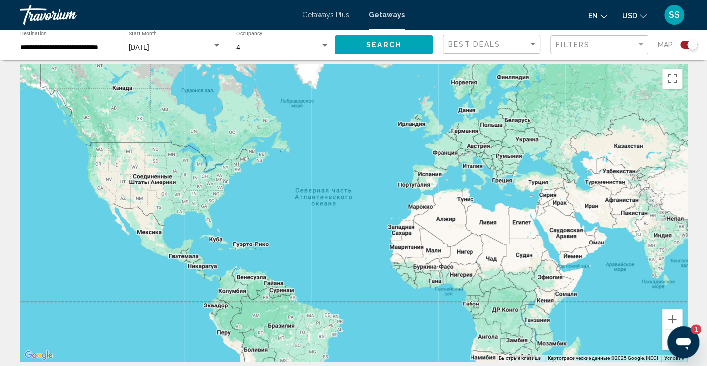
scroll to position [0, 0]
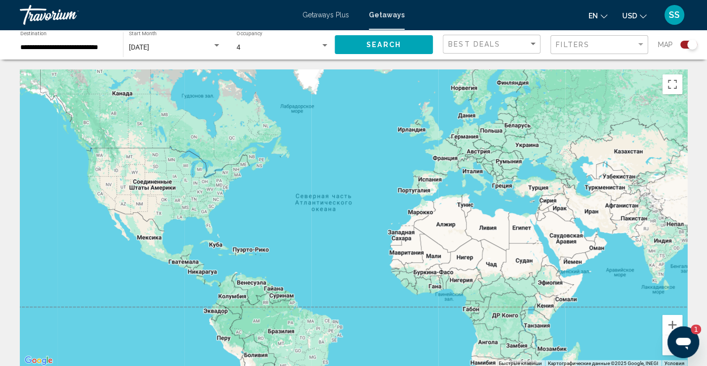
click at [472, 199] on div "Main content" at bounding box center [353, 217] width 667 height 297
click at [664, 47] on span "Map" at bounding box center [665, 45] width 15 height 14
click at [690, 45] on div "Search widget" at bounding box center [692, 45] width 10 height 10
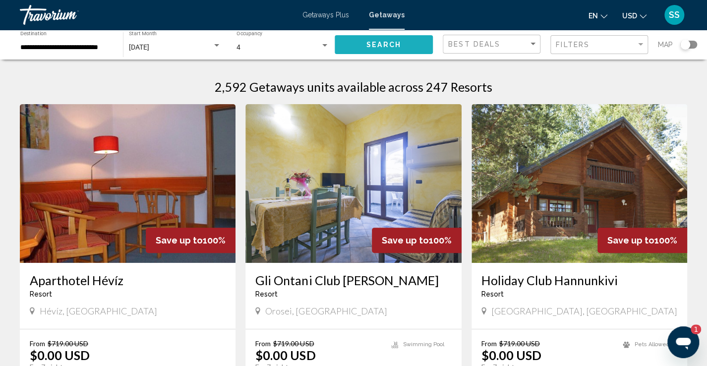
click at [400, 44] on span "Search" at bounding box center [383, 45] width 35 height 8
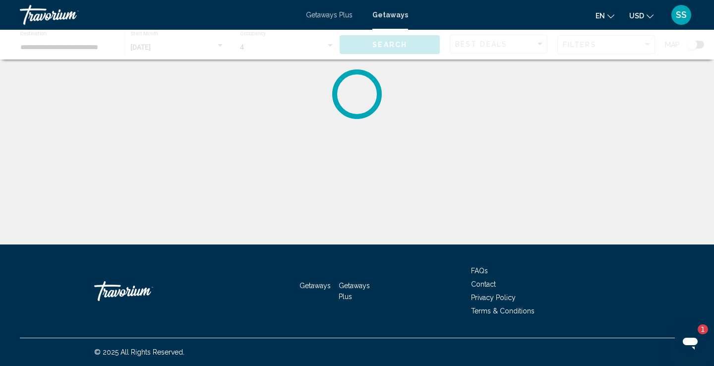
click at [699, 41] on div "**********" at bounding box center [357, 45] width 714 height 30
click at [701, 43] on div "**********" at bounding box center [357, 45] width 714 height 30
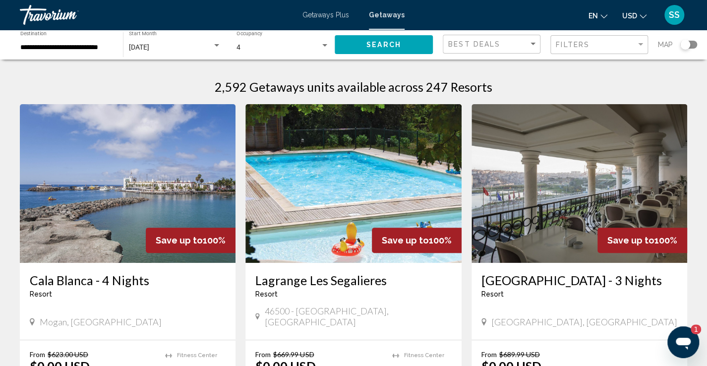
click at [692, 44] on div "Search widget" at bounding box center [688, 45] width 17 height 8
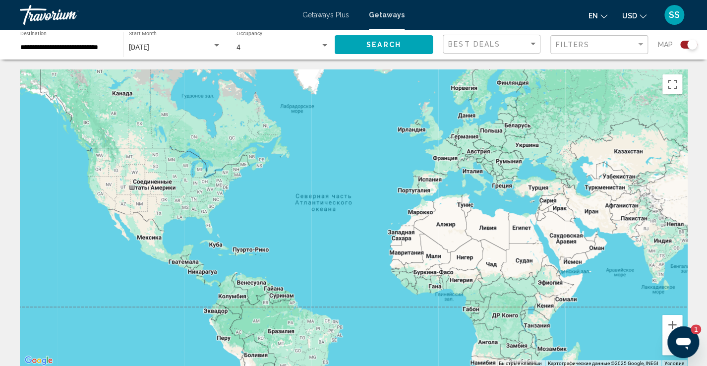
click at [372, 47] on span "Search" at bounding box center [383, 45] width 35 height 8
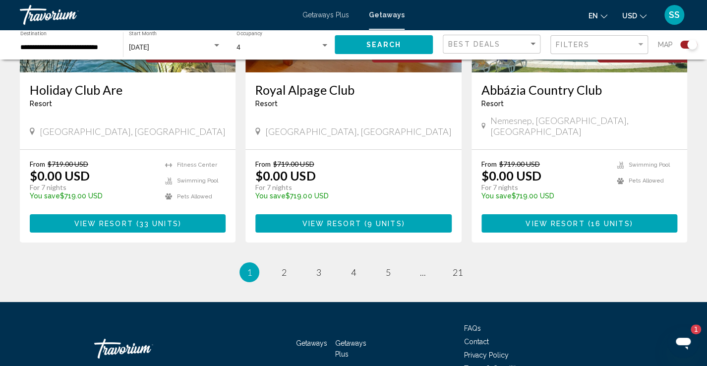
scroll to position [1555, 0]
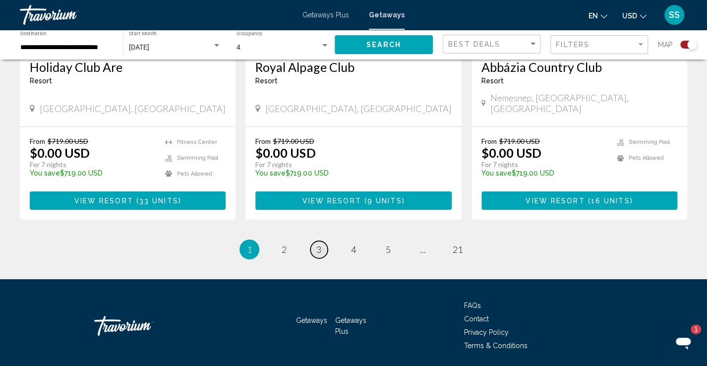
click at [320, 244] on span "3" at bounding box center [318, 249] width 5 height 11
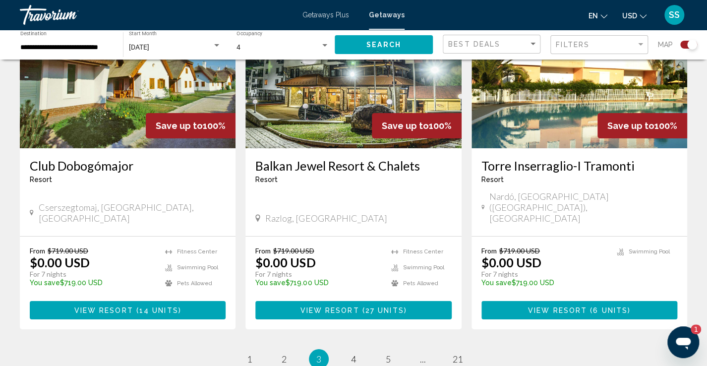
scroll to position [1484, 0]
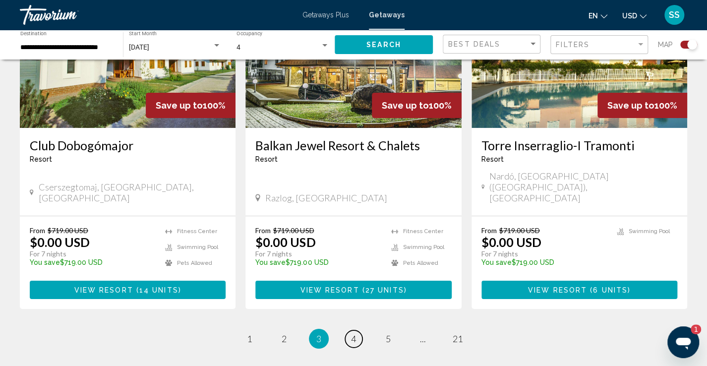
click at [357, 330] on link "page 4" at bounding box center [353, 338] width 17 height 17
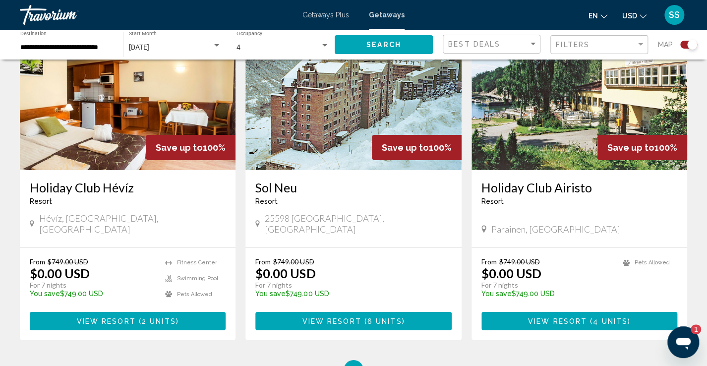
scroll to position [1447, 0]
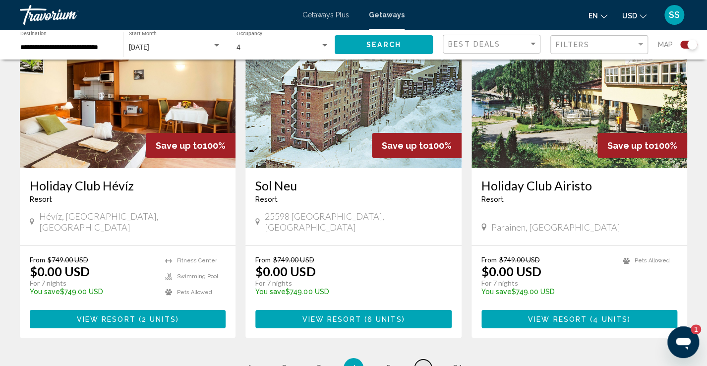
click at [422, 362] on span "..." at bounding box center [423, 367] width 6 height 11
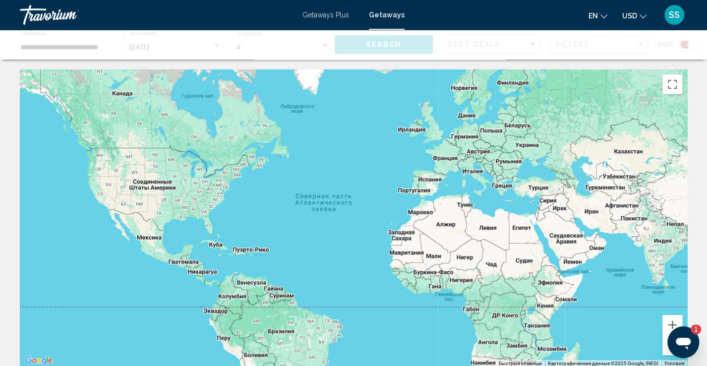
click at [446, 216] on div "Main content" at bounding box center [353, 217] width 667 height 297
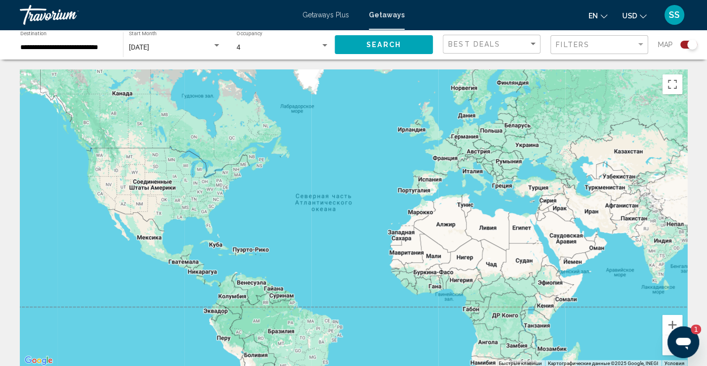
click at [452, 165] on div "Main content" at bounding box center [353, 217] width 667 height 297
click at [682, 45] on div "Search widget" at bounding box center [688, 45] width 17 height 8
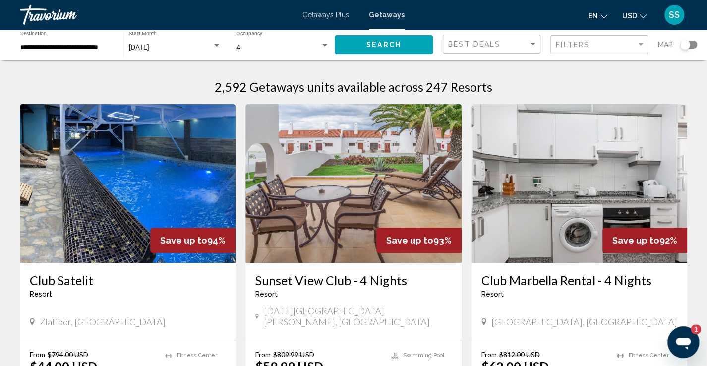
scroll to position [450, 0]
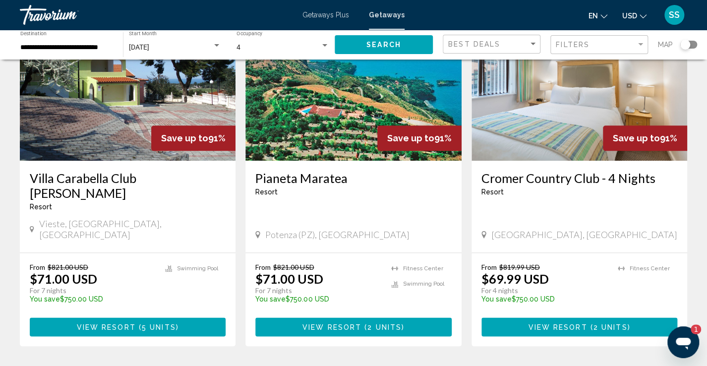
click at [326, 14] on span "Getaways Plus" at bounding box center [325, 15] width 47 height 8
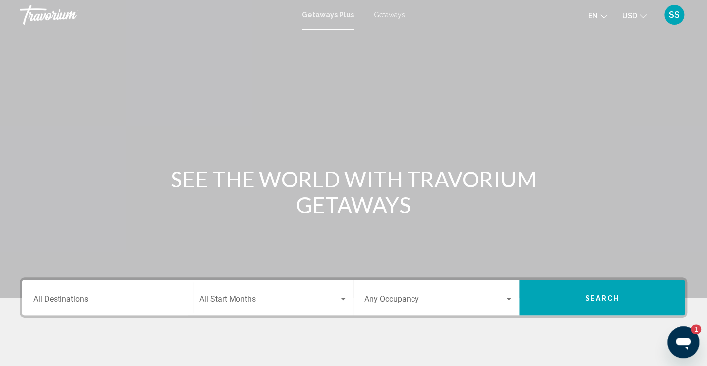
click at [391, 15] on span "Getaways" at bounding box center [389, 15] width 31 height 8
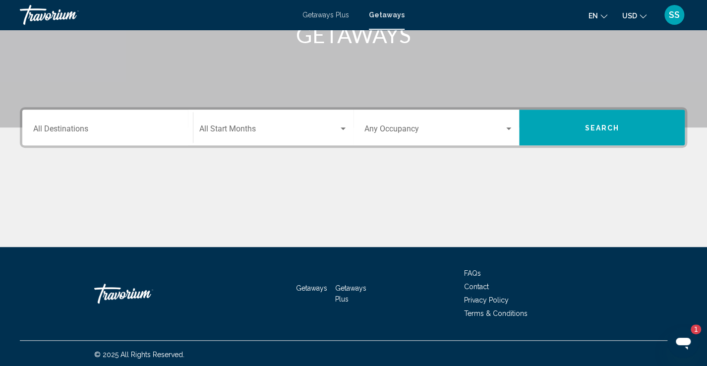
scroll to position [172, 0]
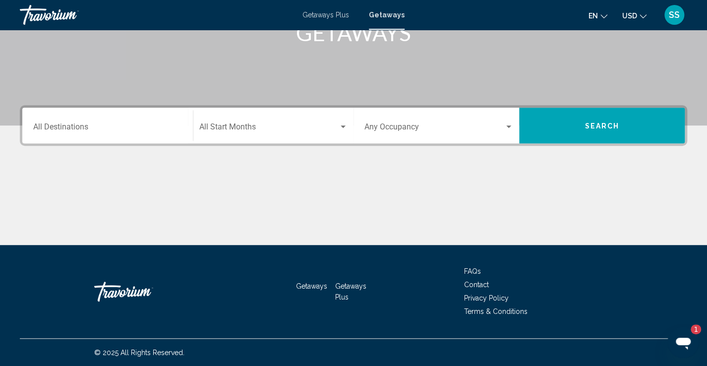
click at [165, 124] on input "Destination All Destinations" at bounding box center [107, 128] width 149 height 9
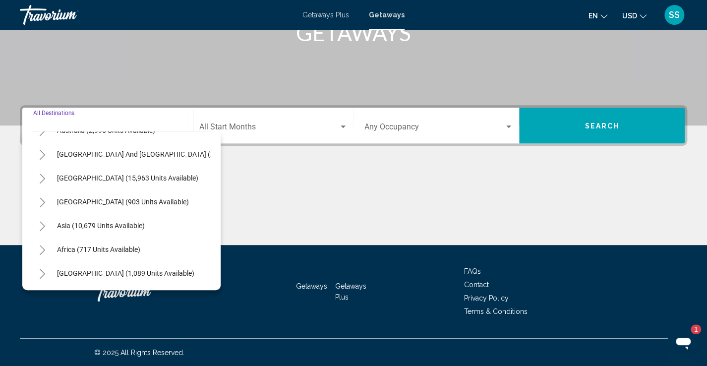
scroll to position [167, 0]
click at [146, 219] on button "Asia (10,679 units available)" at bounding box center [101, 225] width 98 height 23
type input "**********"
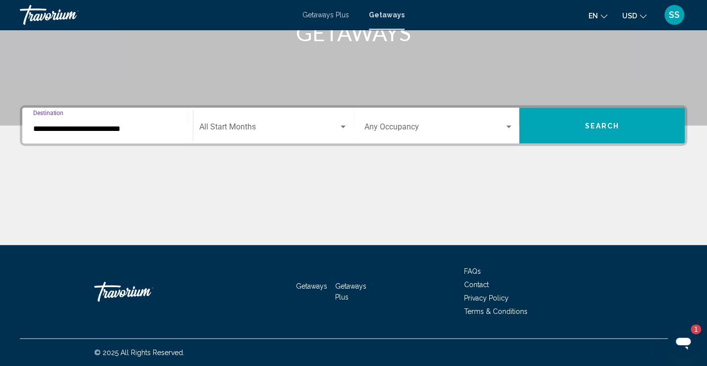
click at [273, 129] on span "Search widget" at bounding box center [268, 128] width 139 height 9
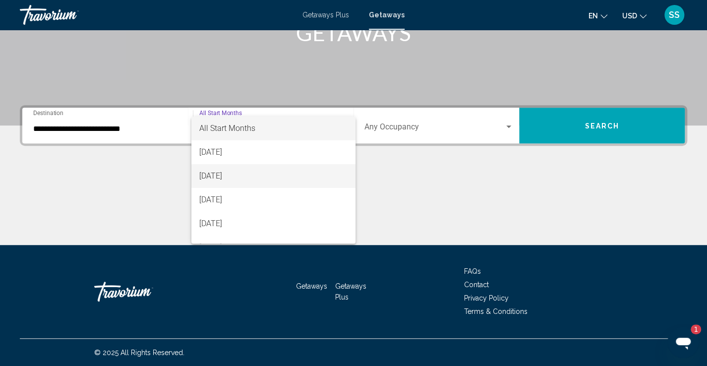
click at [253, 172] on span "[DATE]" at bounding box center [273, 176] width 148 height 24
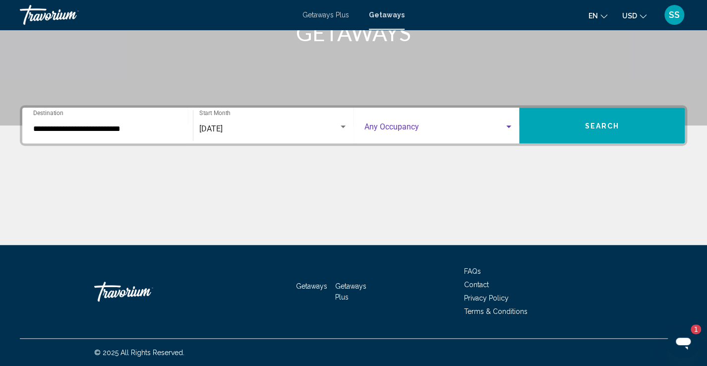
click at [444, 124] on span "Search widget" at bounding box center [434, 128] width 140 height 9
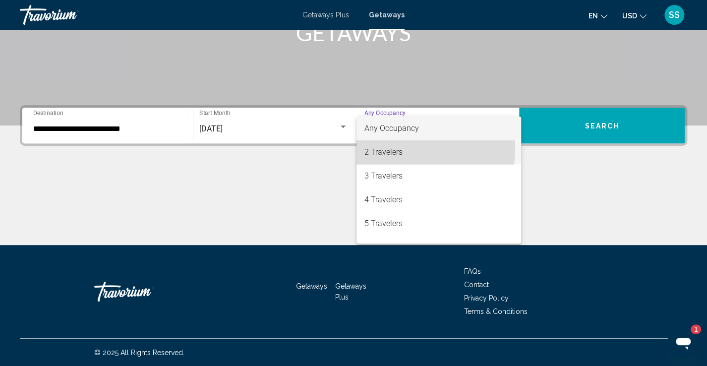
click at [397, 148] on span "2 Travelers" at bounding box center [438, 152] width 149 height 24
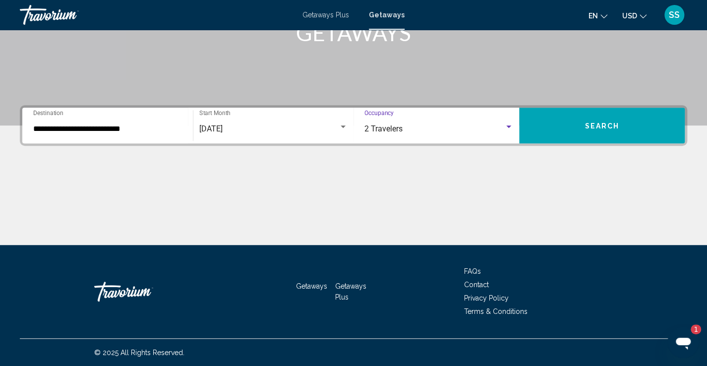
click at [629, 125] on button "Search" at bounding box center [601, 126] width 165 height 36
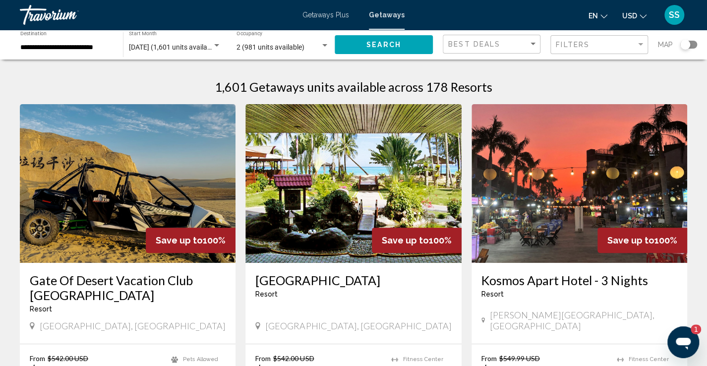
click at [693, 45] on div "Search widget" at bounding box center [688, 45] width 17 height 8
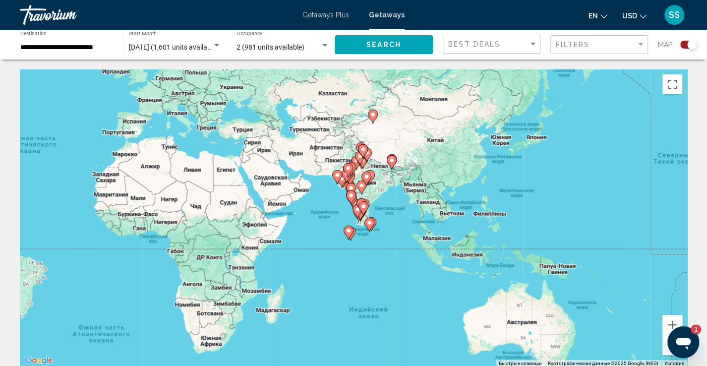
drag, startPoint x: 596, startPoint y: 221, endPoint x: 299, endPoint y: 164, distance: 301.9
click at [299, 164] on div "Чтобы активировать перетаскивание с помощью клавиатуры, нажмите Alt + Ввод. Пос…" at bounding box center [353, 217] width 667 height 297
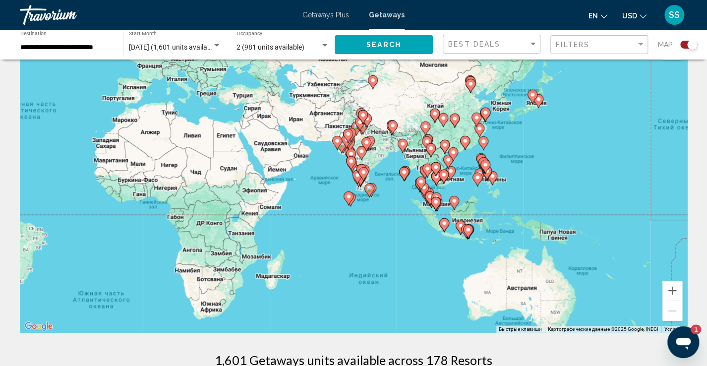
scroll to position [10, 0]
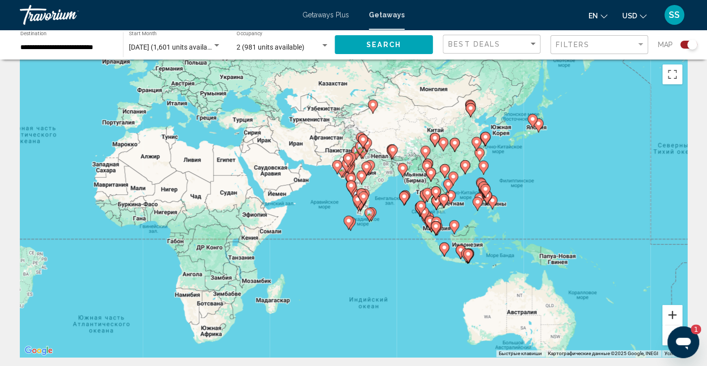
click at [669, 310] on button "Увеличить" at bounding box center [672, 315] width 20 height 20
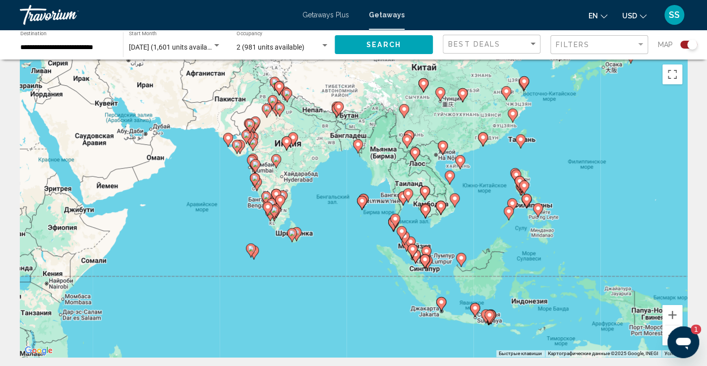
drag, startPoint x: 538, startPoint y: 197, endPoint x: 554, endPoint y: 265, distance: 69.5
click at [444, 204] on gmp-advanced-marker "Main content" at bounding box center [441, 207] width 10 height 15
click at [670, 312] on button "Увеличить" at bounding box center [672, 315] width 20 height 20
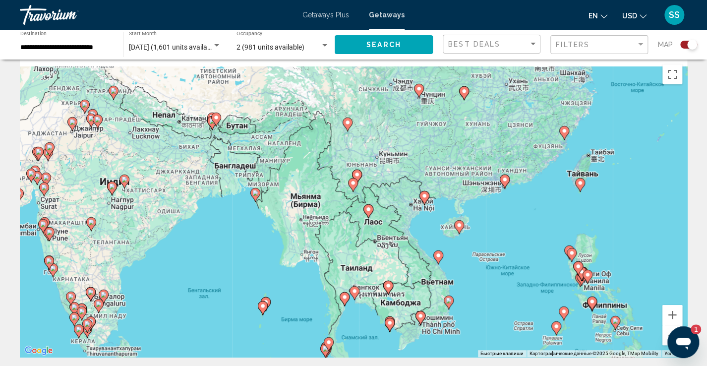
drag, startPoint x: 419, startPoint y: 205, endPoint x: 313, endPoint y: 308, distance: 147.9
click at [312, 309] on div "Чтобы активировать перетаскивание с помощью клавиатуры, нажмите Alt + Ввод. Пос…" at bounding box center [353, 207] width 667 height 297
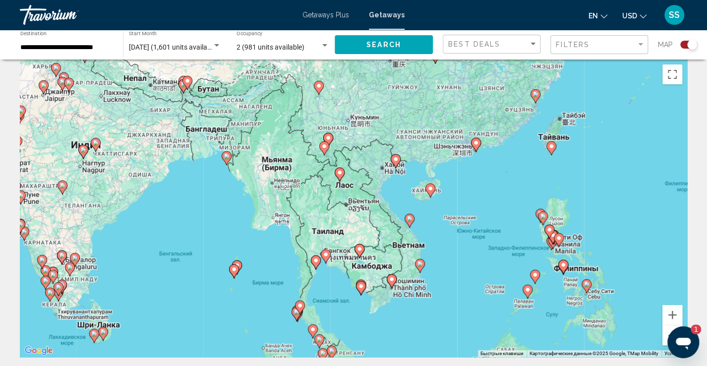
drag, startPoint x: 432, startPoint y: 222, endPoint x: 421, endPoint y: 204, distance: 21.1
click at [397, 186] on div "Чтобы активировать перетаскивание с помощью клавиатуры, нажмите Alt + Ввод. Пос…" at bounding box center [353, 207] width 667 height 297
click at [432, 190] on image "Main content" at bounding box center [430, 188] width 6 height 6
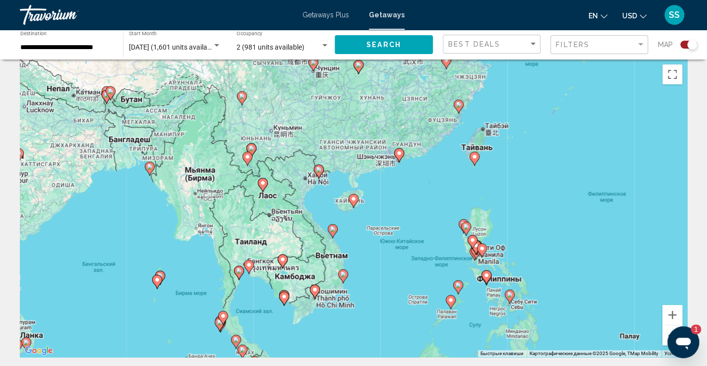
click at [356, 202] on icon "Main content" at bounding box center [353, 200] width 9 height 13
type input "**********"
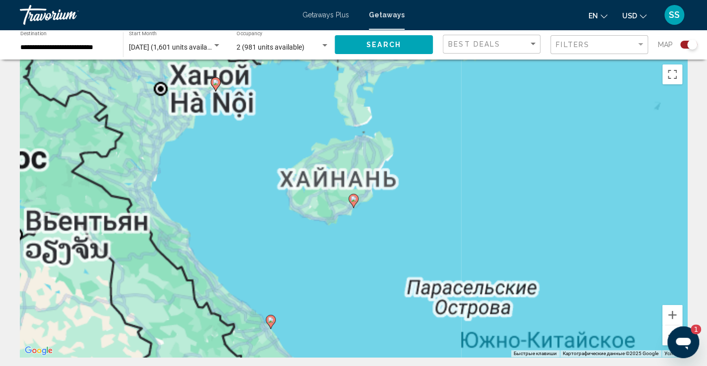
click at [353, 197] on image "Main content" at bounding box center [353, 199] width 6 height 6
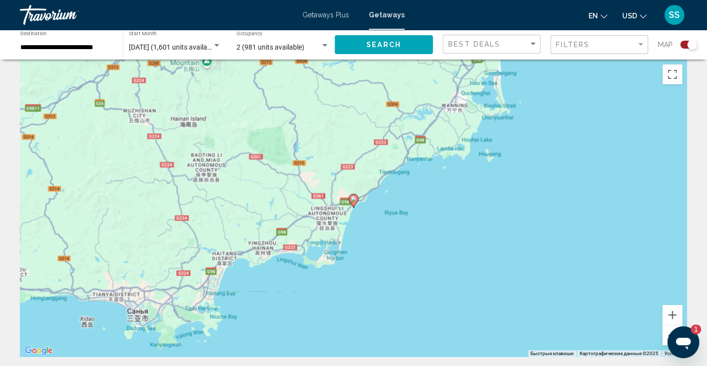
click at [353, 197] on image "Main content" at bounding box center [353, 199] width 6 height 6
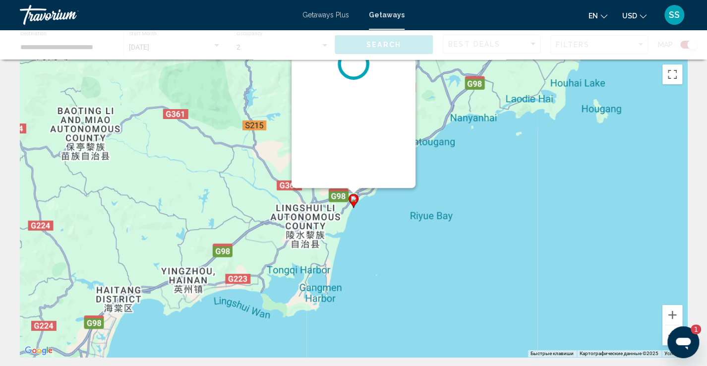
scroll to position [0, 0]
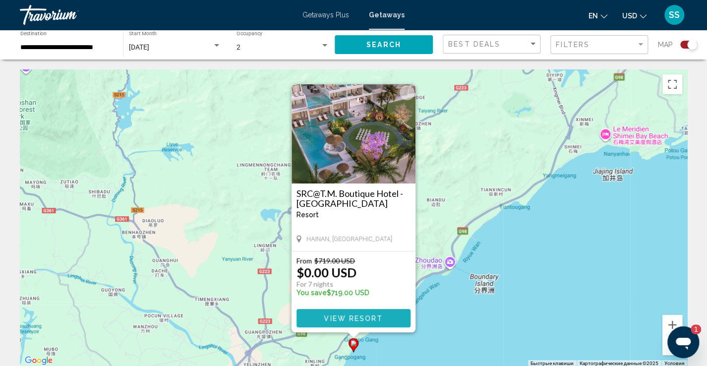
click at [351, 318] on span "View Resort" at bounding box center [353, 318] width 59 height 8
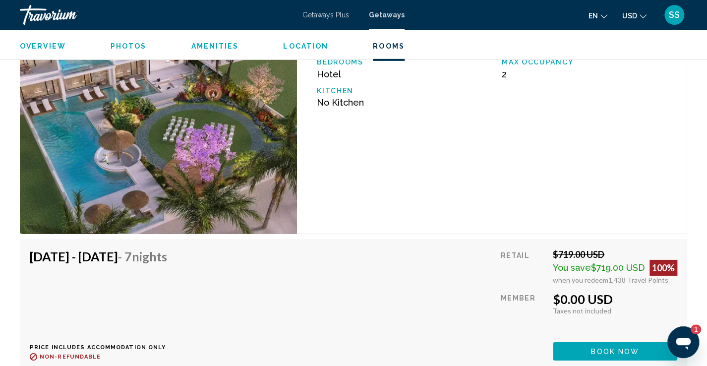
scroll to position [1400, 0]
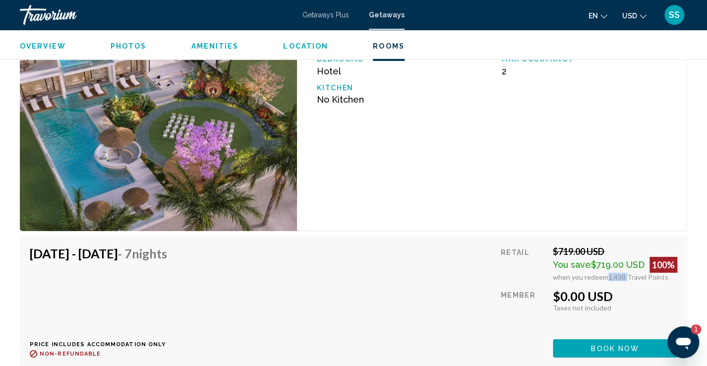
drag, startPoint x: 605, startPoint y: 275, endPoint x: 626, endPoint y: 275, distance: 20.8
click at [626, 275] on span "1,438 Travel Points" at bounding box center [638, 277] width 60 height 8
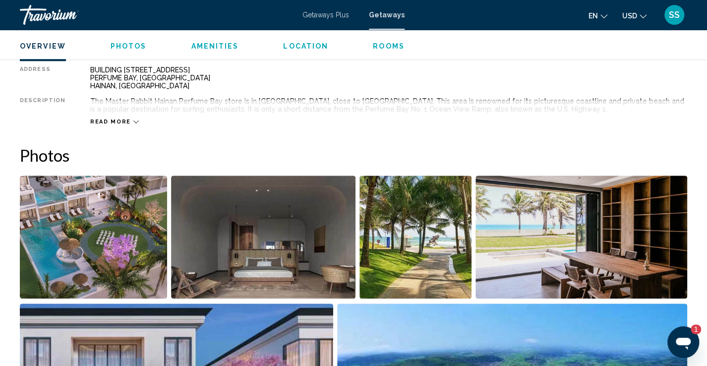
scroll to position [255, 0]
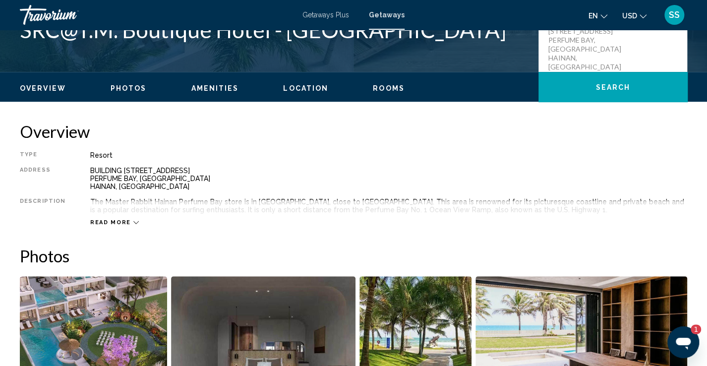
click at [297, 87] on span "Location" at bounding box center [305, 88] width 45 height 8
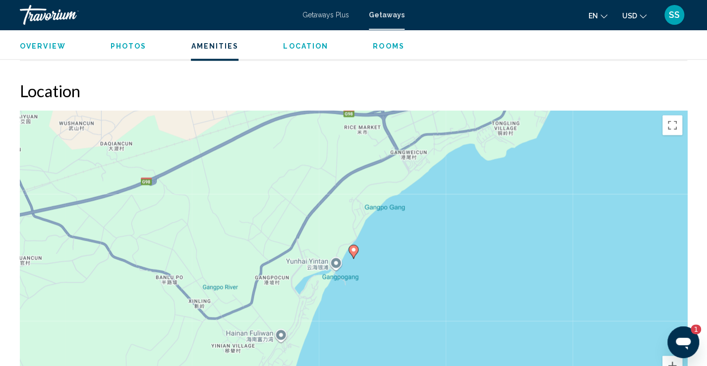
scroll to position [983, 0]
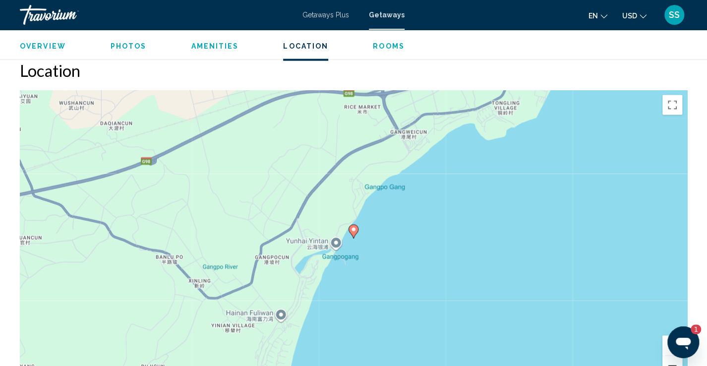
click at [666, 356] on button "Уменьшить" at bounding box center [672, 366] width 20 height 20
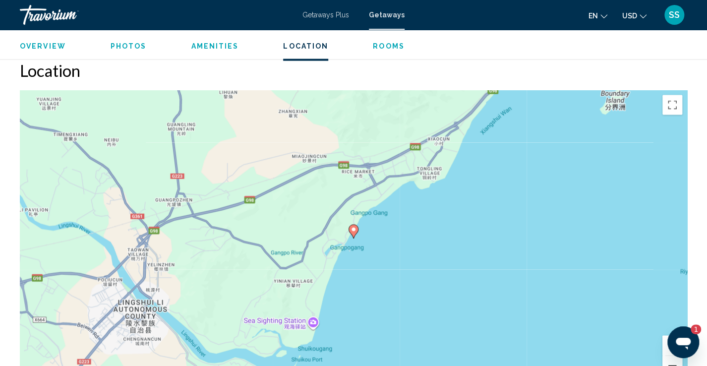
click at [666, 356] on button "Уменьшить" at bounding box center [672, 366] width 20 height 20
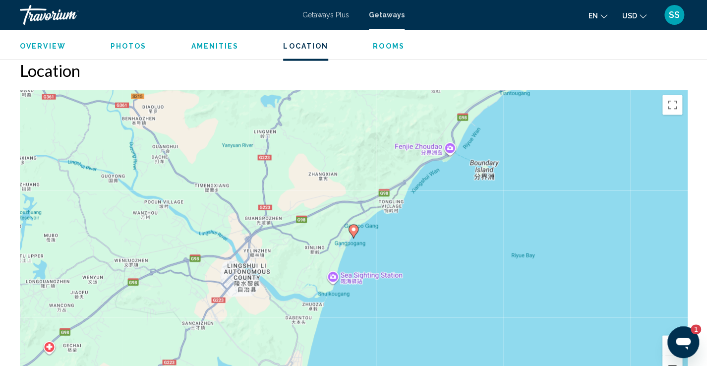
click at [666, 356] on button "Уменьшить" at bounding box center [672, 366] width 20 height 20
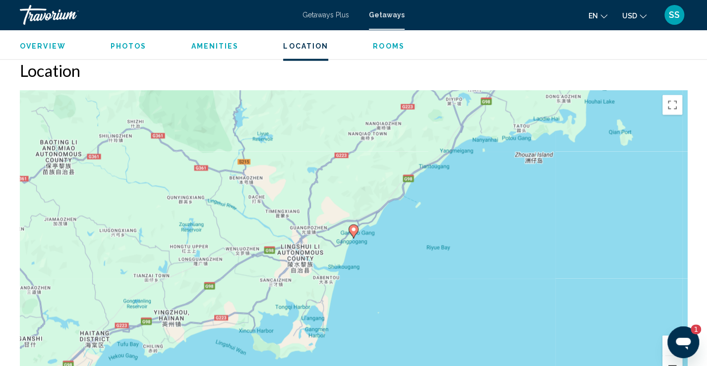
click at [666, 356] on button "Уменьшить" at bounding box center [672, 366] width 20 height 20
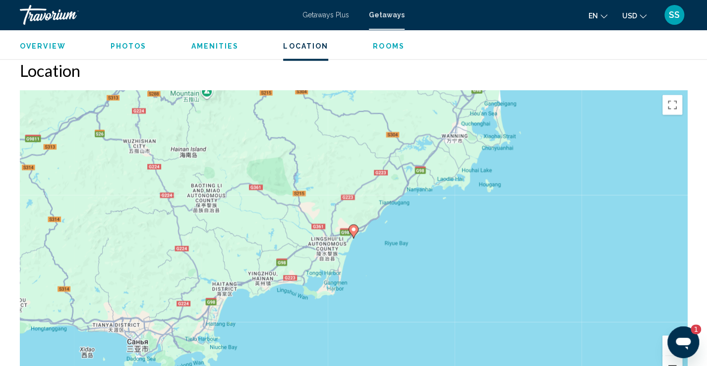
click at [666, 356] on button "Уменьшить" at bounding box center [672, 366] width 20 height 20
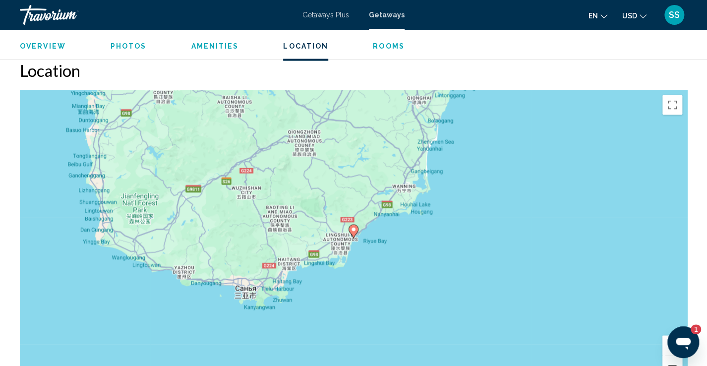
click at [665, 356] on button "Уменьшить" at bounding box center [672, 366] width 20 height 20
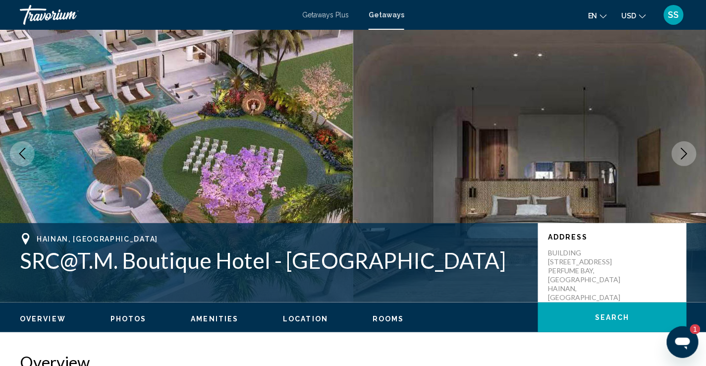
scroll to position [0, 0]
